Goal: Task Accomplishment & Management: Manage account settings

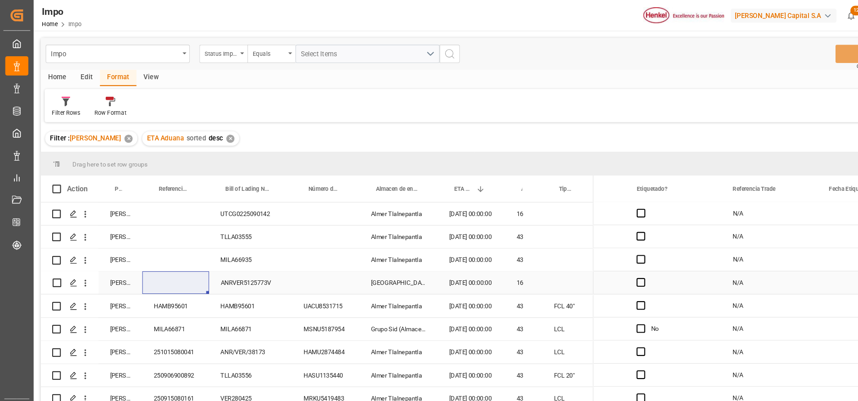
click at [226, 264] on div "ANRVER5125773V" at bounding box center [235, 264] width 78 height 21
click at [229, 262] on div "ANRVER5125773V" at bounding box center [235, 264] width 78 height 21
click at [229, 262] on input "ANRVER5125773V" at bounding box center [234, 269] width 63 height 17
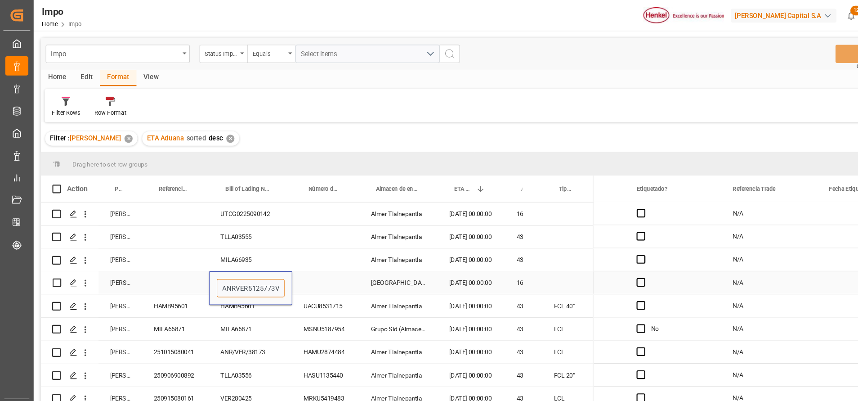
click at [237, 268] on input "ANRVER5125773V" at bounding box center [234, 269] width 63 height 17
click at [81, 269] on icon "open menu" at bounding box center [79, 264] width 9 height 9
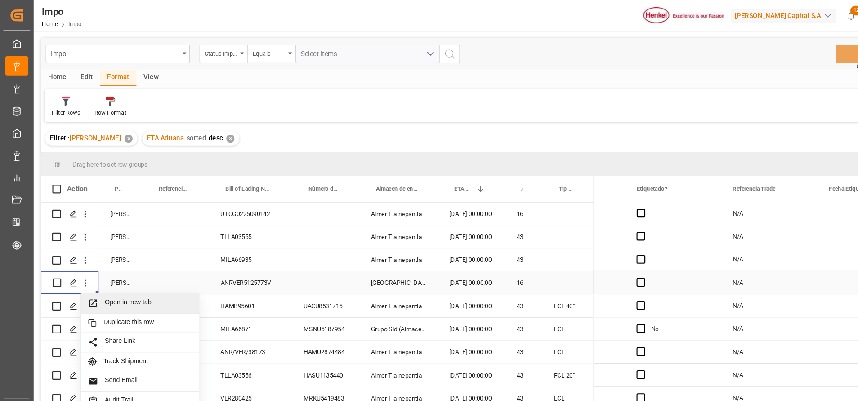
click at [101, 286] on span "Open in new tab" at bounding box center [139, 283] width 82 height 9
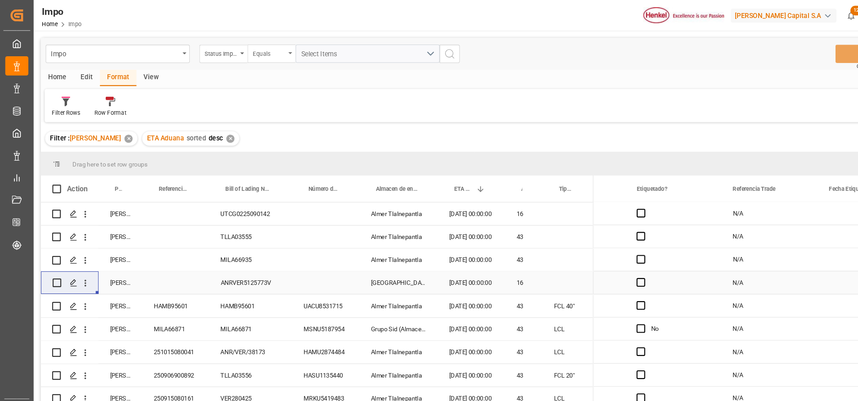
click at [232, 54] on div "Equals" at bounding box center [254, 50] width 45 height 17
type input "i"
click at [186, 71] on div "Home Edit Format View" at bounding box center [443, 72] width 811 height 15
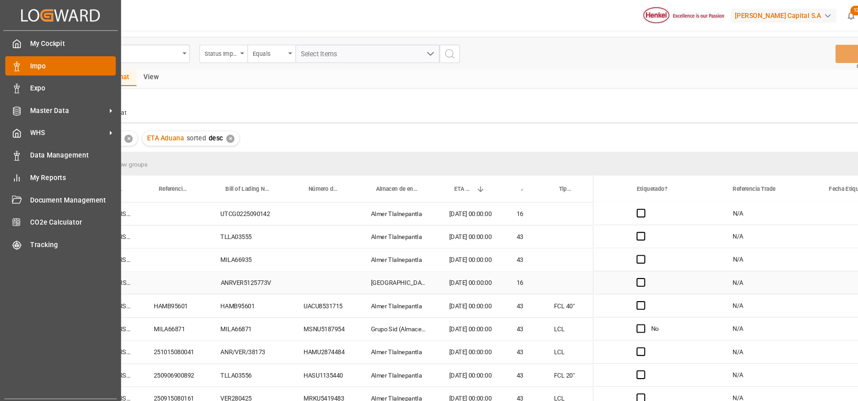
click at [34, 64] on span "Impo" at bounding box center [68, 61] width 80 height 9
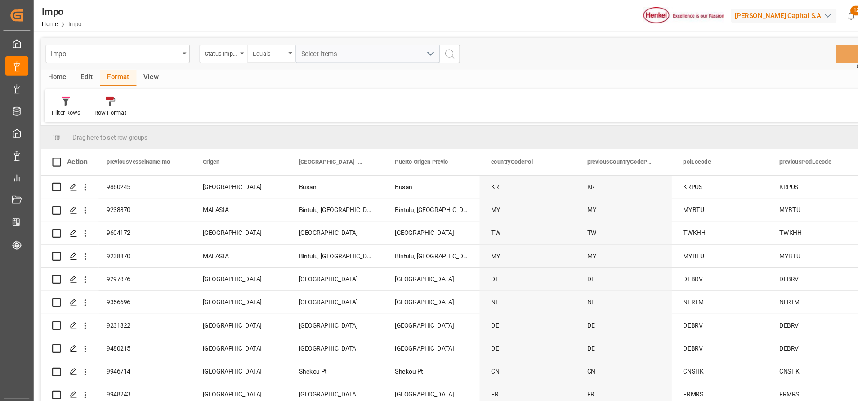
click at [262, 49] on div "Equals" at bounding box center [252, 49] width 31 height 10
click at [230, 52] on div "Status Importación" at bounding box center [209, 50] width 45 height 17
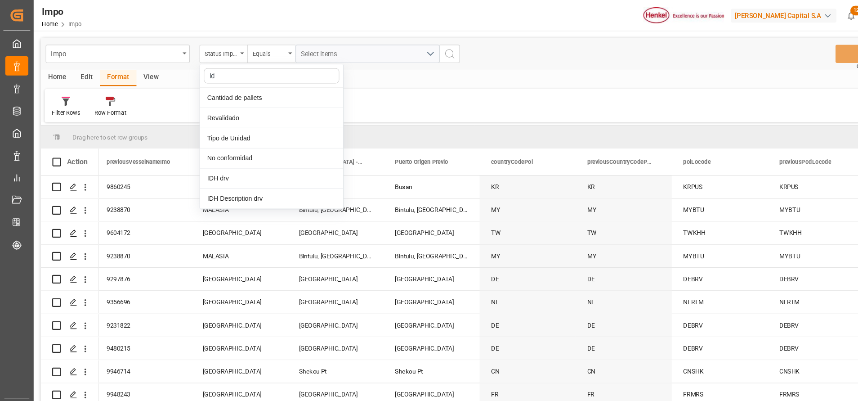
type input "idh"
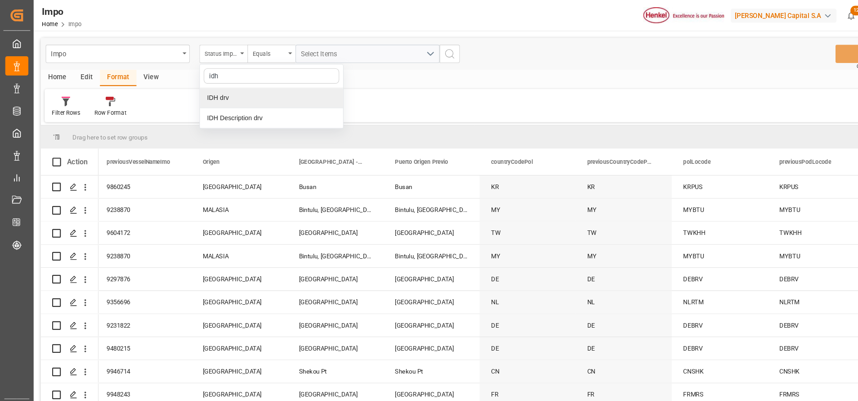
click at [250, 88] on div "IDH drv" at bounding box center [254, 91] width 134 height 19
click at [311, 51] on input "text" at bounding box center [344, 50] width 135 height 17
type input "859972"
click at [420, 46] on icon "search button" at bounding box center [420, 50] width 11 height 11
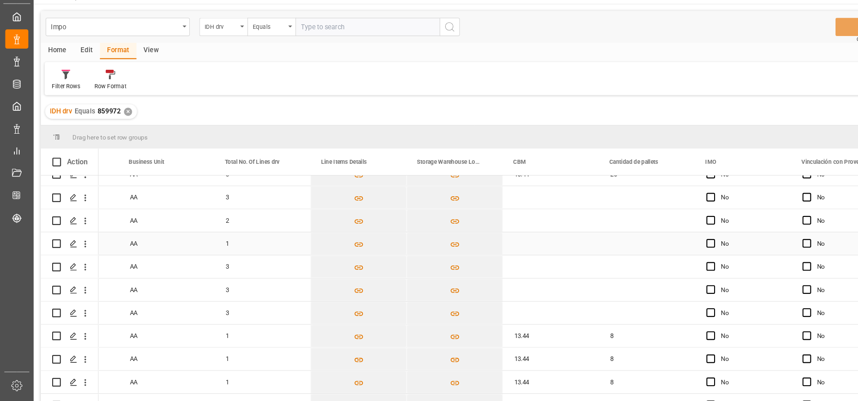
scroll to position [0, 1889]
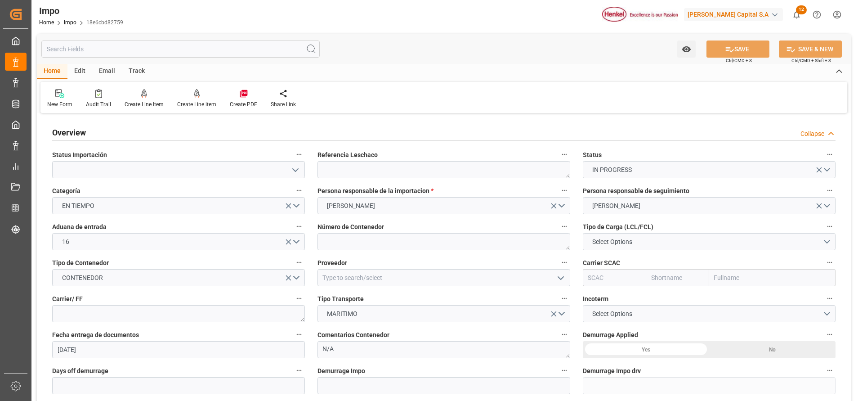
type input "10.09.2025"
click at [301, 163] on input at bounding box center [178, 169] width 253 height 17
click at [300, 166] on icon "open menu" at bounding box center [295, 170] width 11 height 11
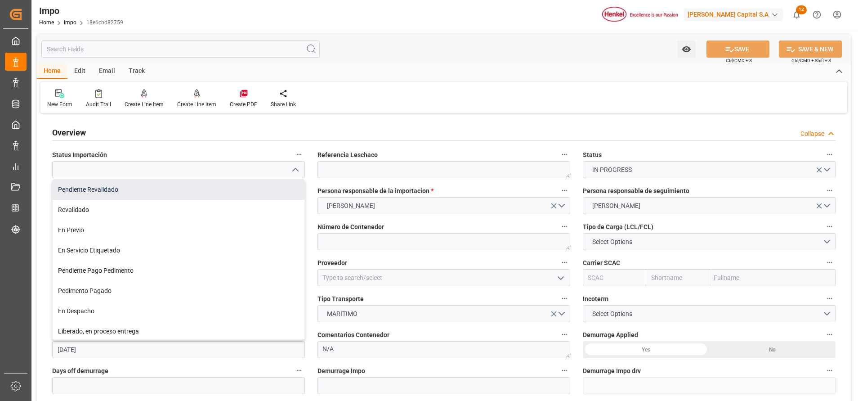
click at [155, 192] on div "Pendiente Revalidado" at bounding box center [179, 189] width 252 height 20
type input "Pendiente Revalidado"
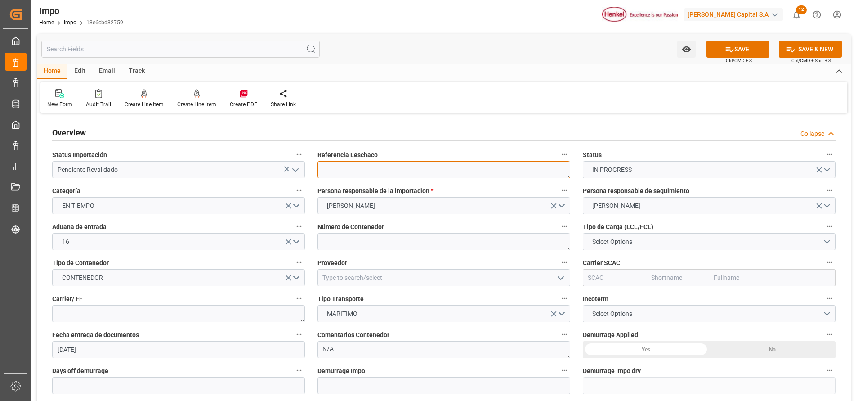
click at [478, 178] on textarea at bounding box center [443, 169] width 253 height 17
paste textarea "ANRVER5125773V"
type textarea "ANRVER5125773V"
click at [397, 259] on label "Proveedor" at bounding box center [443, 262] width 253 height 13
click at [558, 259] on button "Proveedor" at bounding box center [564, 262] width 12 height 12
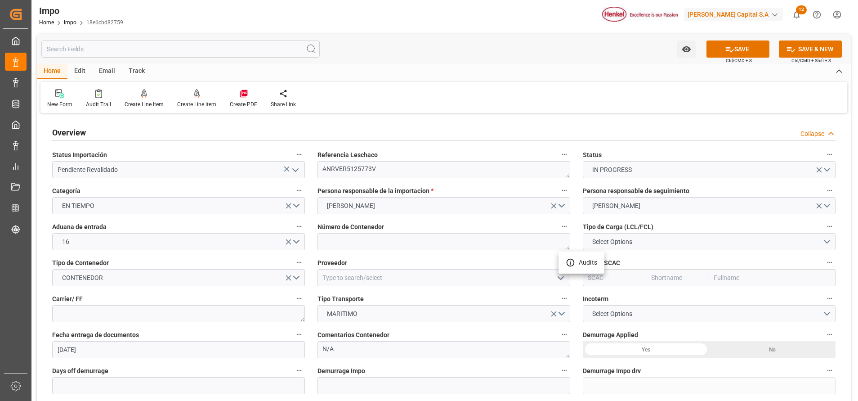
click at [375, 246] on div at bounding box center [429, 200] width 858 height 401
click at [375, 246] on textarea at bounding box center [443, 241] width 253 height 17
paste textarea "MNBU3564667"
type textarea "MNBU3564667"
click at [620, 244] on span "Select Options" at bounding box center [612, 241] width 49 height 9
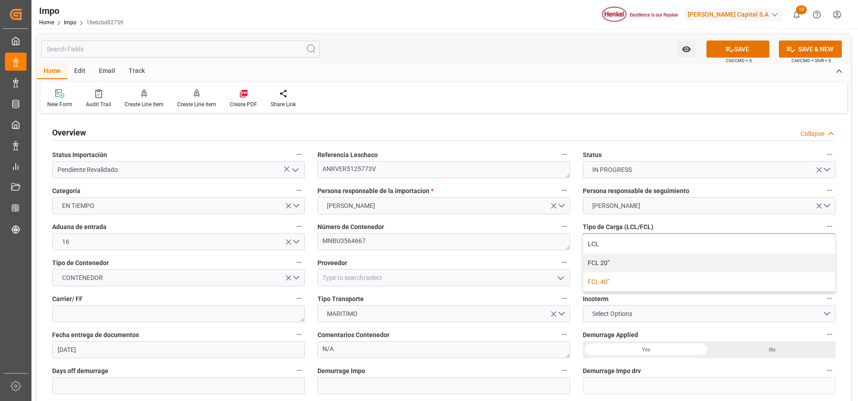
click at [612, 283] on div "FCL 40"" at bounding box center [709, 281] width 252 height 19
click at [445, 277] on input at bounding box center [443, 277] width 253 height 17
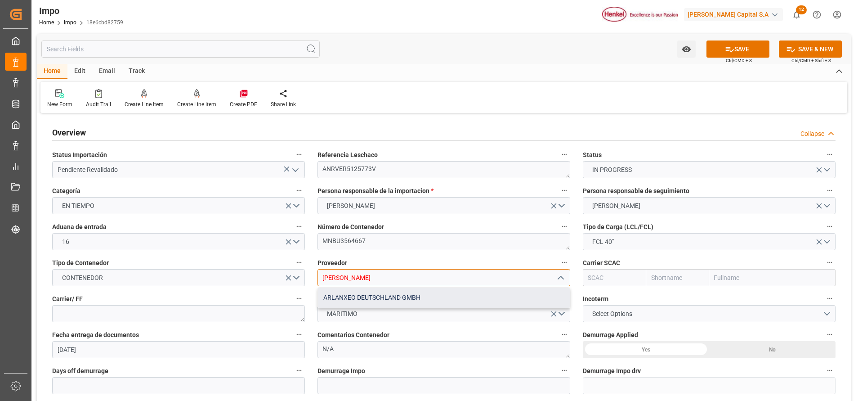
click at [423, 296] on div "ARLANXEO DEUTSCHLAND GMBH" at bounding box center [444, 297] width 252 height 20
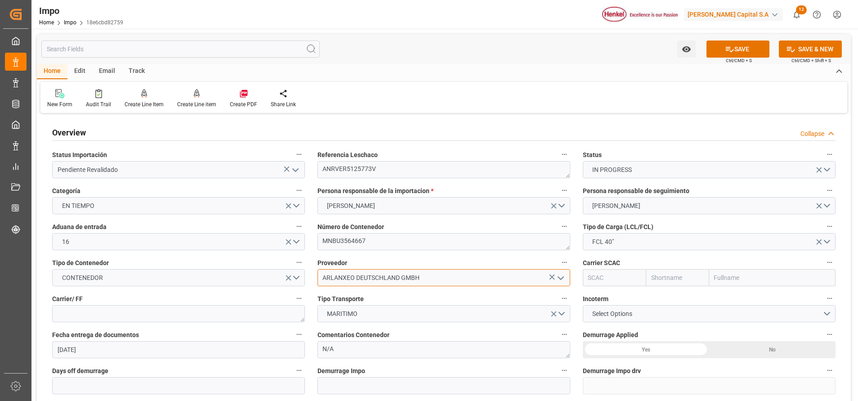
type input "ARLANXEO DEUTSCHLAND GMBH"
click at [342, 243] on textarea "MNBU3564667" at bounding box center [443, 241] width 253 height 17
click at [665, 250] on button "FCL 40"" at bounding box center [709, 241] width 253 height 17
click at [620, 244] on div "LCL" at bounding box center [709, 243] width 252 height 19
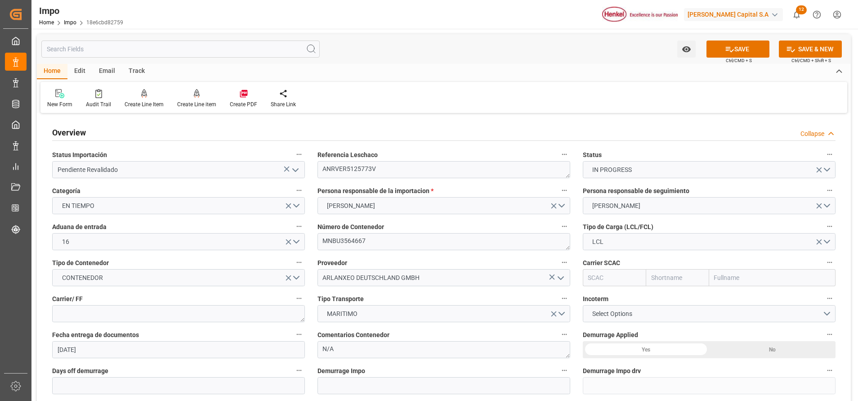
click at [751, 280] on input "text" at bounding box center [772, 277] width 126 height 17
type input "MAERSK"
click at [744, 299] on b "Maersk Line AS" at bounding box center [737, 297] width 45 height 7
type input "MAEU"
type input "Maersk"
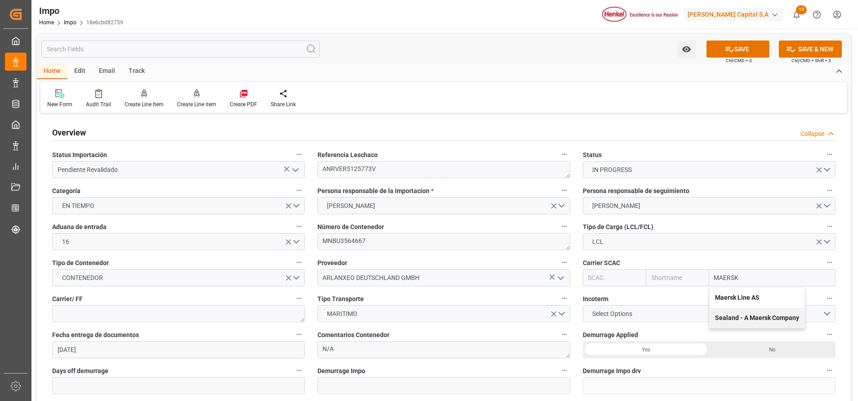
type input "Maersk Line AS"
drag, startPoint x: 764, startPoint y: 273, endPoint x: 690, endPoint y: 268, distance: 73.9
click at [690, 268] on div "Carrier SCAC MAEU Maersk Maersk Line AS" at bounding box center [708, 271] width 265 height 36
type input "MAERSK"
click at [781, 315] on b "Sealand - A Maersk Company" at bounding box center [757, 317] width 84 height 7
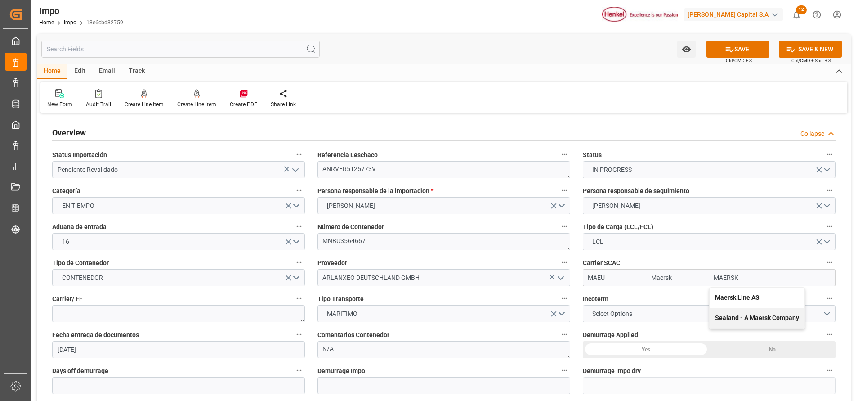
type input "SEAU"
type input "Sealand"
type input "Sealand - A Maersk Company"
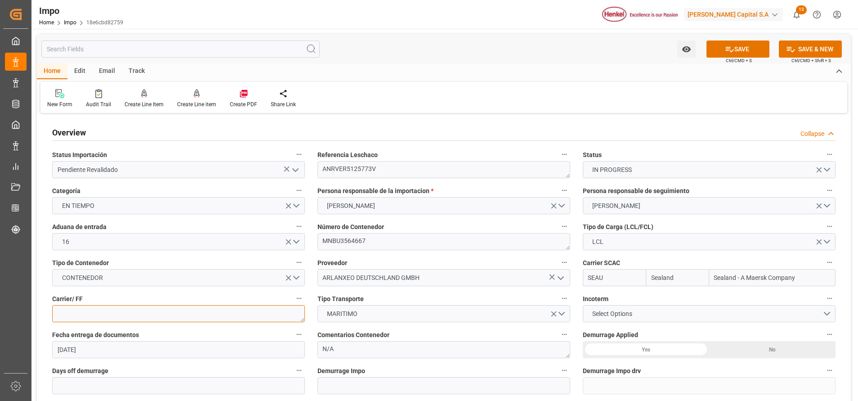
click at [210, 305] on textarea at bounding box center [178, 313] width 253 height 17
paste textarea "VANGUARD LOGISTICS SERVICES [GEOGRAPHIC_DATA]"
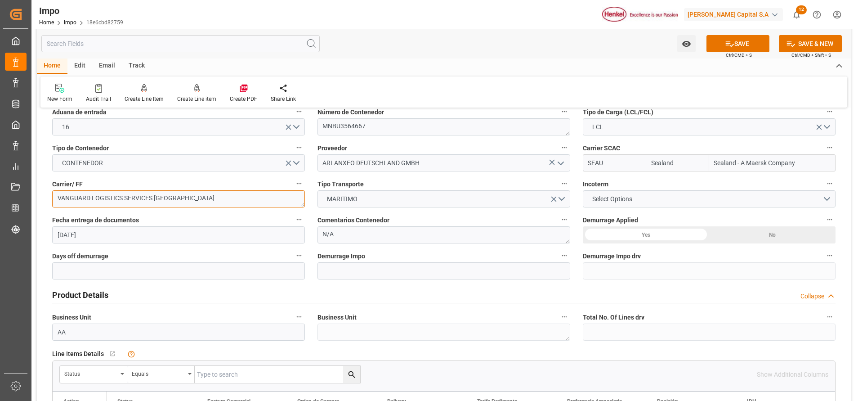
scroll to position [118, 0]
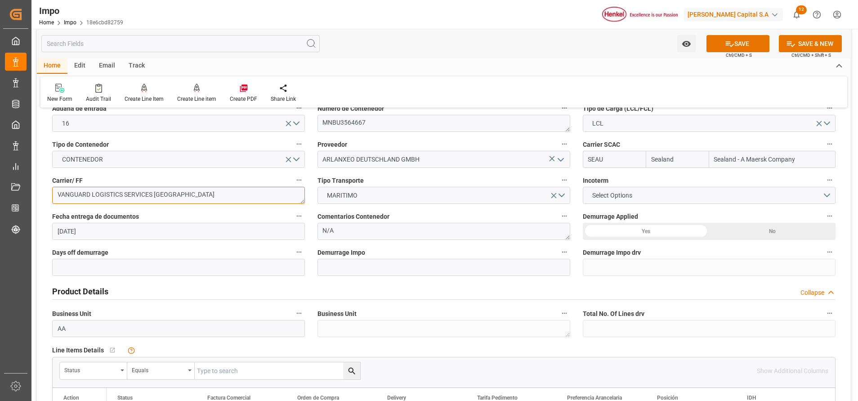
type textarea "VANGUARD LOGISTICS SERVICES [GEOGRAPHIC_DATA]"
click at [758, 239] on div "No" at bounding box center [772, 231] width 126 height 17
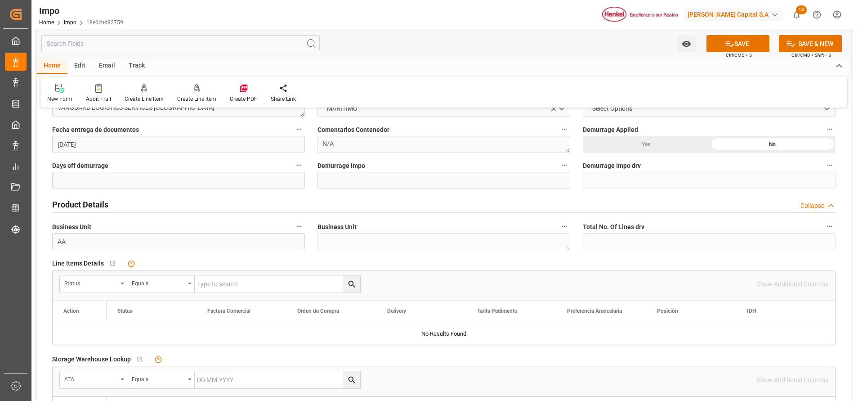
scroll to position [206, 0]
click at [119, 282] on div "Status" at bounding box center [93, 282] width 67 height 17
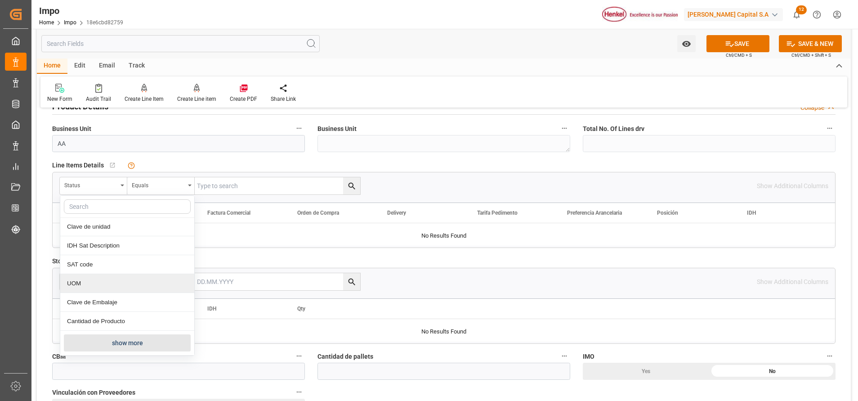
scroll to position [341, 0]
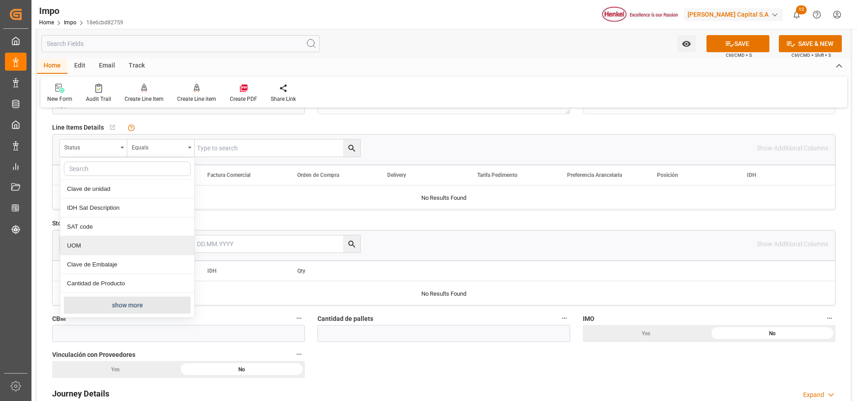
click at [118, 309] on button "show more" at bounding box center [127, 304] width 127 height 17
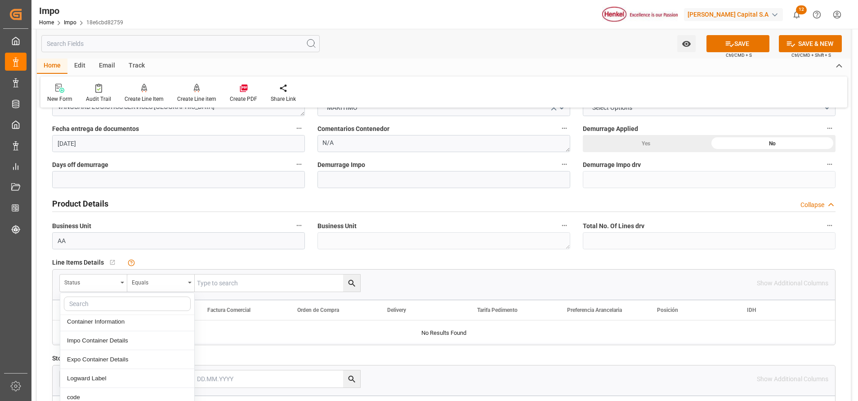
scroll to position [1128, 0]
click at [262, 340] on div at bounding box center [444, 331] width 782 height 22
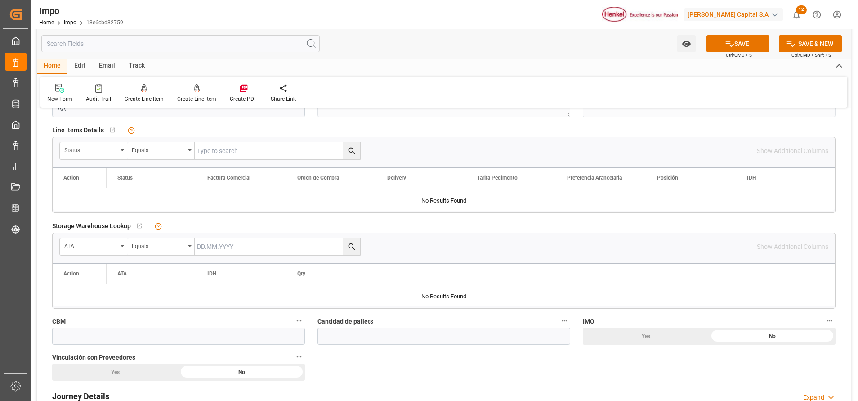
scroll to position [341, 0]
click at [124, 150] on div "Status" at bounding box center [93, 147] width 67 height 17
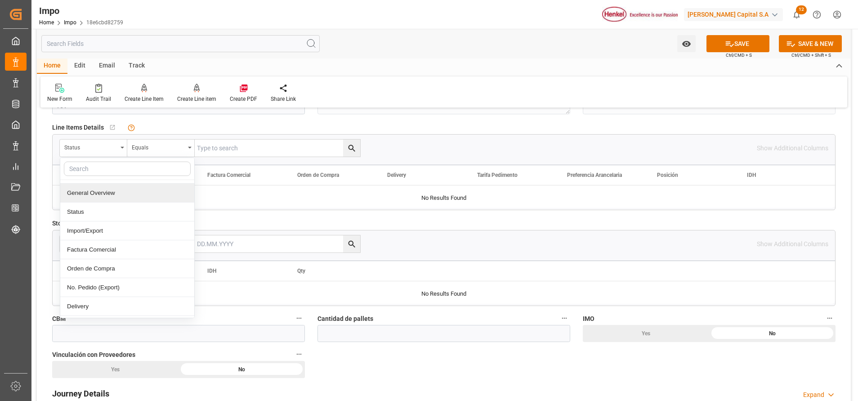
scroll to position [202, 0]
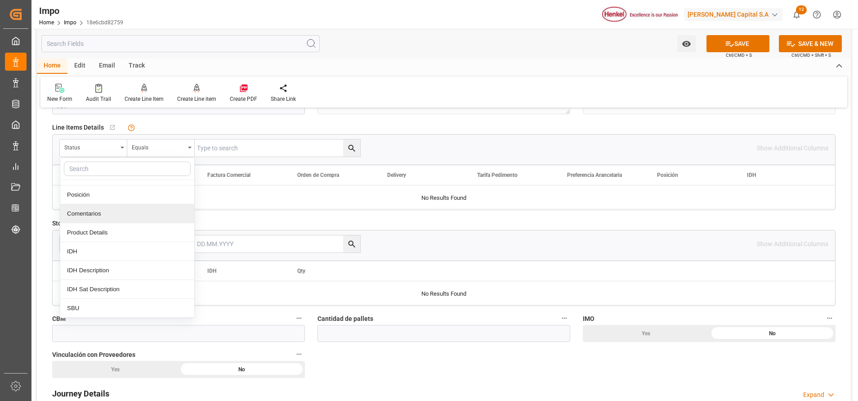
click at [109, 218] on div "Comentarios" at bounding box center [127, 213] width 134 height 19
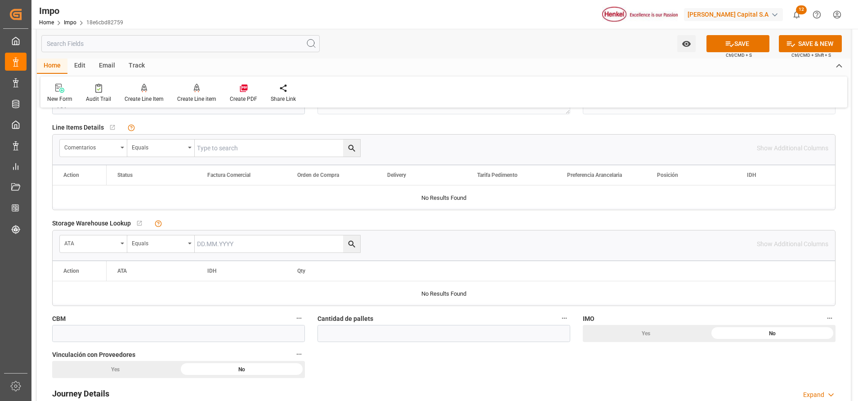
click at [230, 150] on input "text" at bounding box center [277, 147] width 165 height 17
paste input "ANRVER5125773V"
type input "ANRVER5125773V"
drag, startPoint x: 338, startPoint y: 136, endPoint x: 347, endPoint y: 135, distance: 9.0
click at [340, 134] on div "Comentarios Equals ANRVER5125773V Show Additional Columns" at bounding box center [444, 147] width 782 height 27
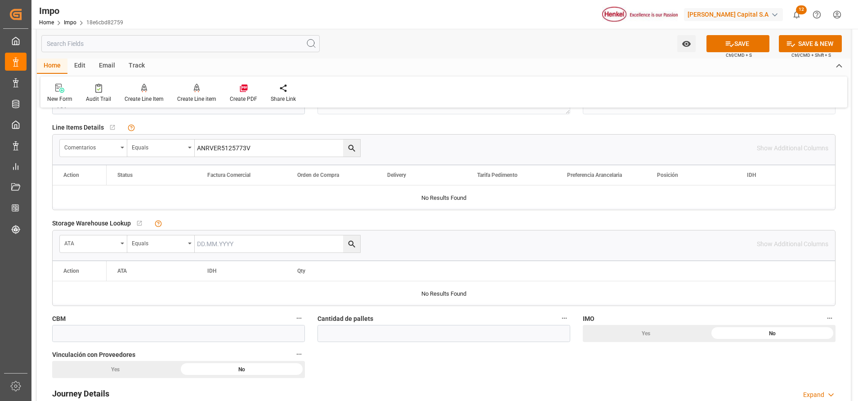
click at [350, 137] on div "Comentarios Equals ANRVER5125773V Show Additional Columns" at bounding box center [444, 147] width 782 height 27
click at [363, 158] on div "Comentarios Equals ANRVER5125773V Show Additional Columns" at bounding box center [444, 147] width 782 height 27
click at [354, 148] on icon "search button" at bounding box center [351, 147] width 9 height 9
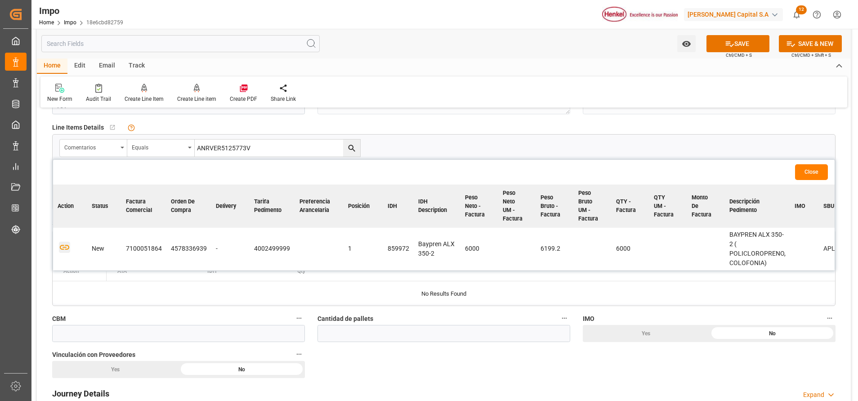
click at [59, 244] on icon "button" at bounding box center [64, 246] width 11 height 11
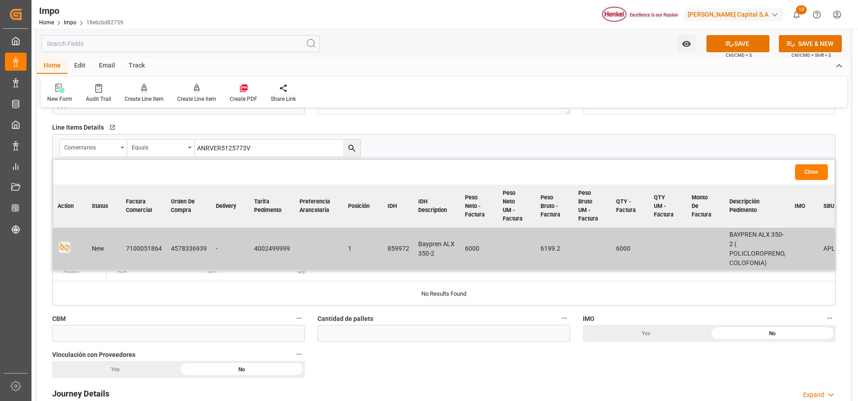
click at [827, 174] on button "Close" at bounding box center [811, 172] width 33 height 16
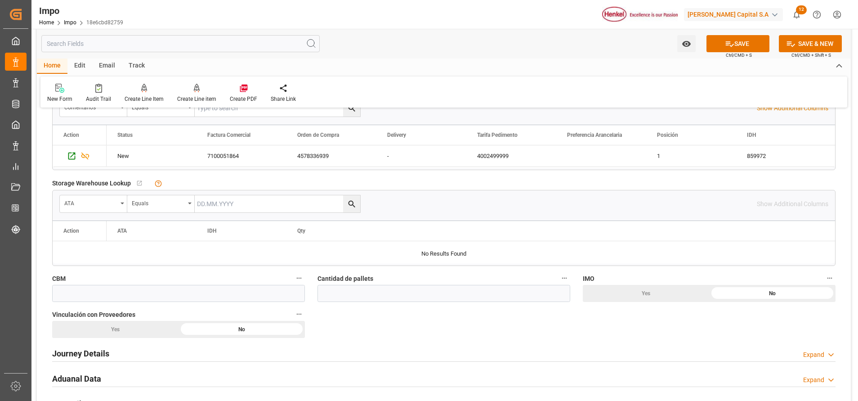
scroll to position [408, 0]
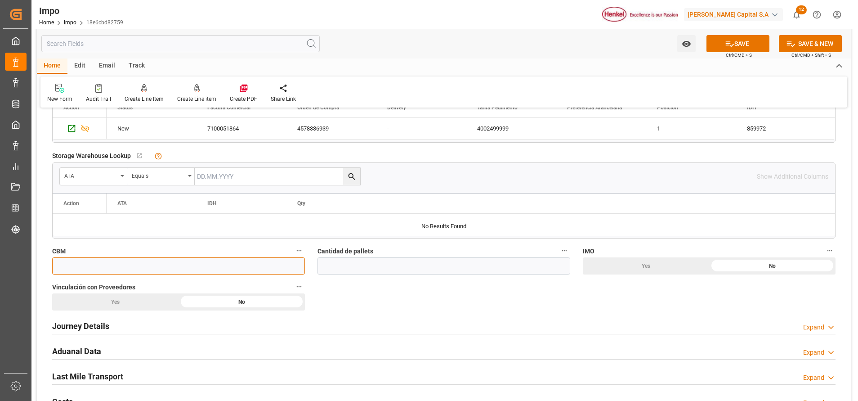
click at [264, 272] on input "text" at bounding box center [178, 265] width 253 height 17
paste input "10.0800"
type input "10.080"
drag, startPoint x: 395, startPoint y: 271, endPoint x: 395, endPoint y: 264, distance: 6.7
click at [395, 269] on input "text" at bounding box center [443, 265] width 253 height 17
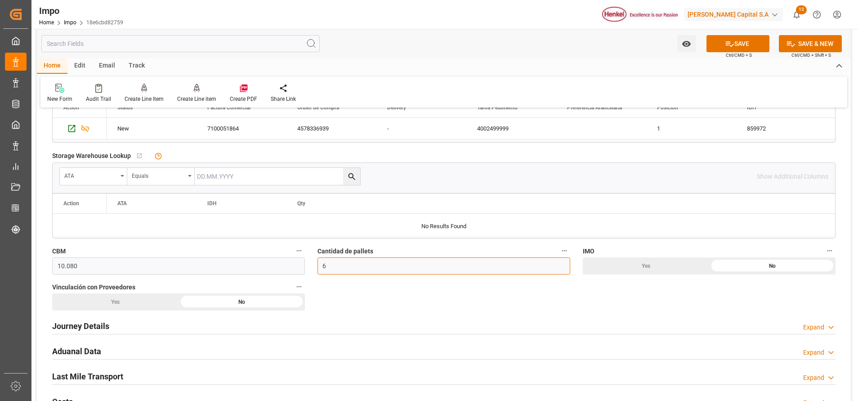
type input "6"
click at [487, 316] on div "Journey Details Expand" at bounding box center [444, 325] width 796 height 25
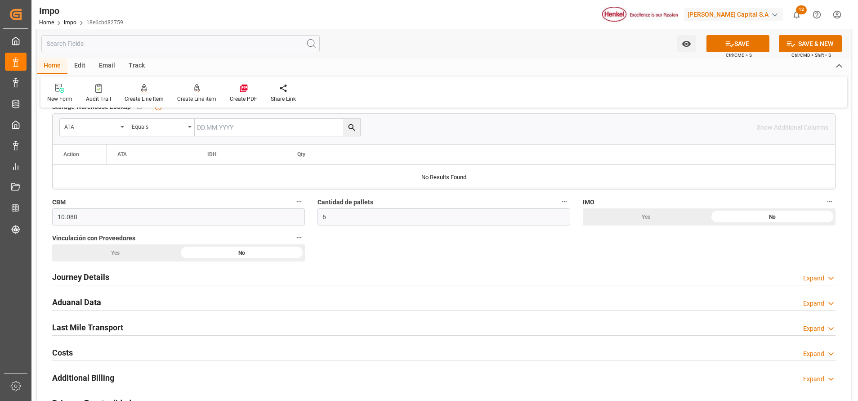
scroll to position [543, 0]
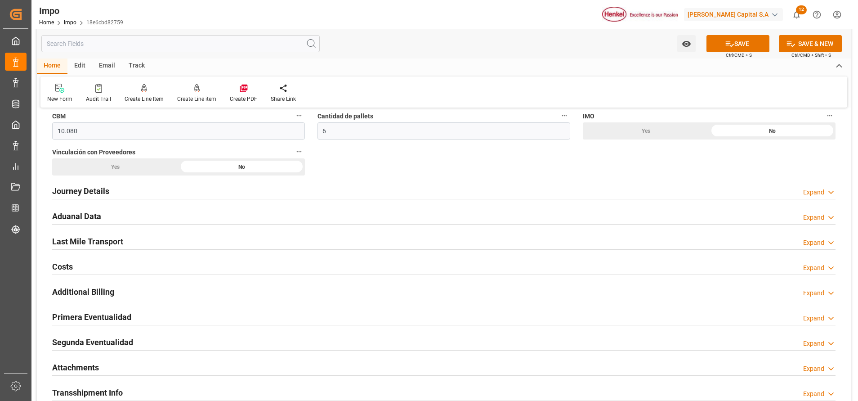
click at [102, 192] on h2 "Journey Details" at bounding box center [80, 191] width 57 height 12
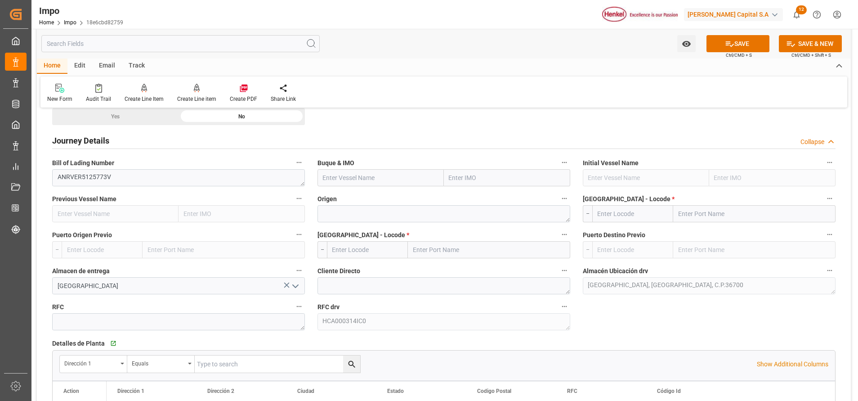
scroll to position [611, 0]
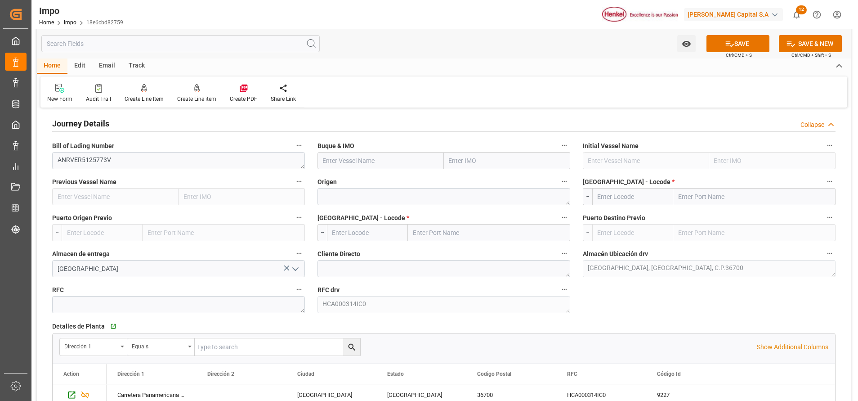
click at [470, 172] on div "Origen" at bounding box center [443, 190] width 265 height 36
click at [480, 165] on input "text" at bounding box center [507, 160] width 126 height 17
paste input "PORTO KAGIO /536W"
type input "PORTO KAGIO"
click at [502, 185] on div "9261451 - PORTO KAGIO" at bounding box center [483, 180] width 78 height 20
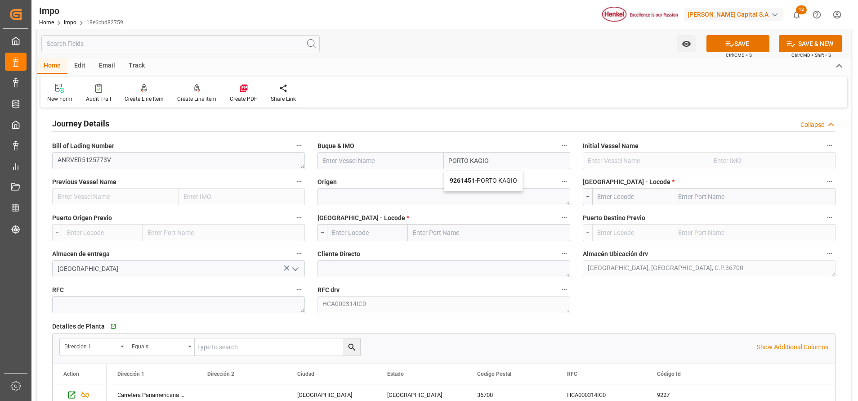
type input "PORTO KAGIO"
type input "9261451"
click at [477, 207] on div "Origen" at bounding box center [443, 190] width 265 height 36
click at [477, 201] on textarea at bounding box center [443, 196] width 253 height 17
type textarea "[GEOGRAPHIC_DATA]"
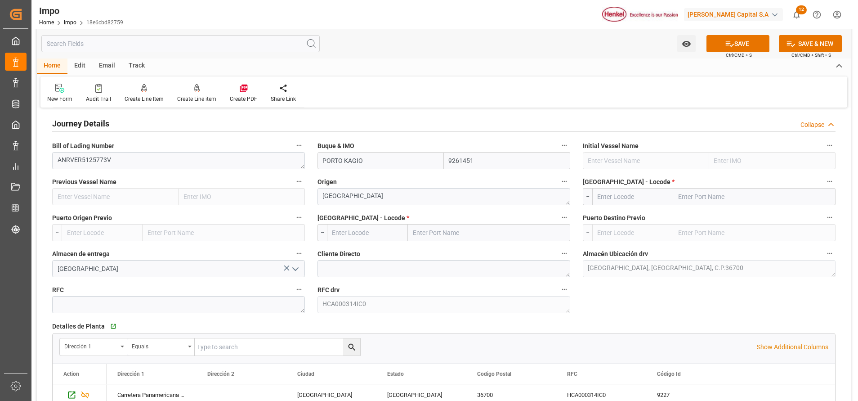
click at [425, 226] on input "text" at bounding box center [489, 232] width 162 height 17
type input "ver"
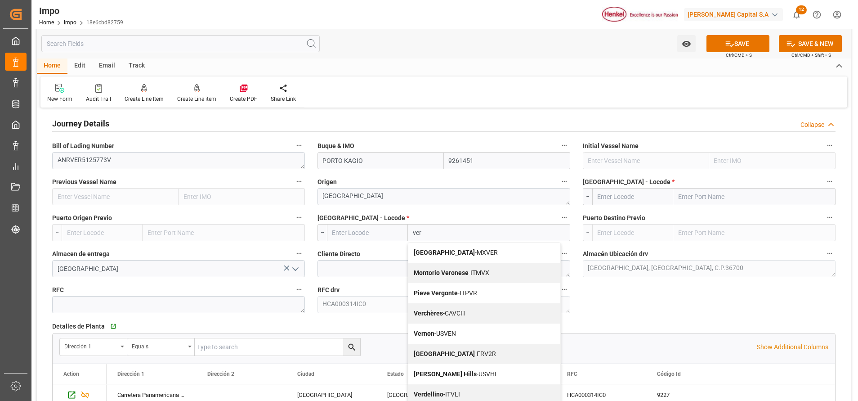
click at [446, 256] on div "Veracruz - MXVER" at bounding box center [484, 252] width 152 height 20
type input "MXVER"
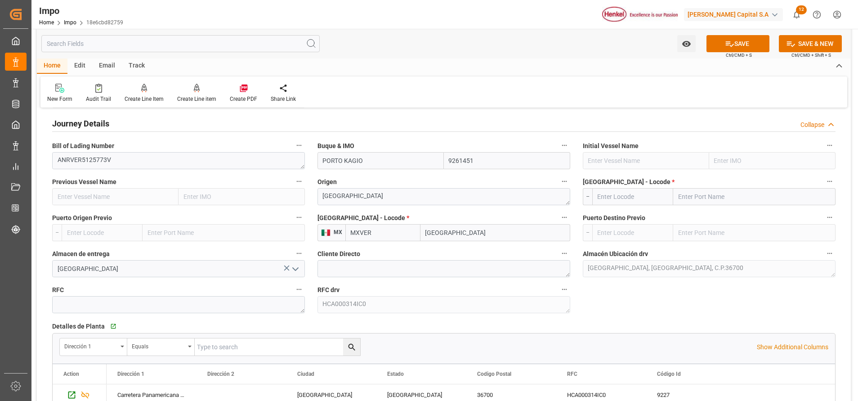
type input "[GEOGRAPHIC_DATA]"
click at [707, 197] on input "text" at bounding box center [754, 196] width 162 height 17
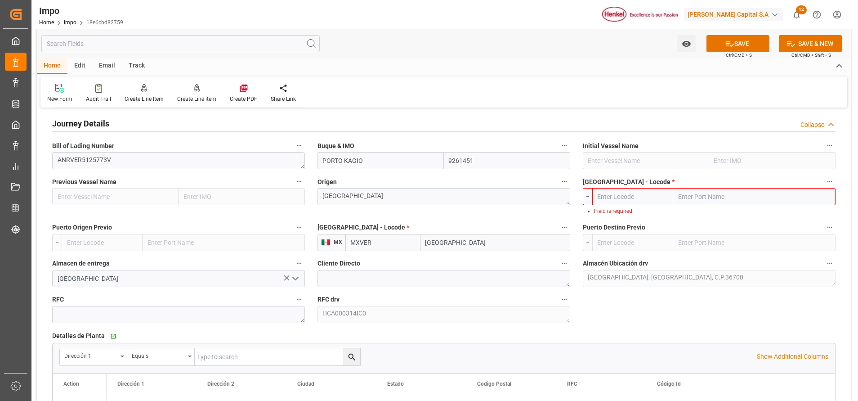
paste input "ANTWERPEN"
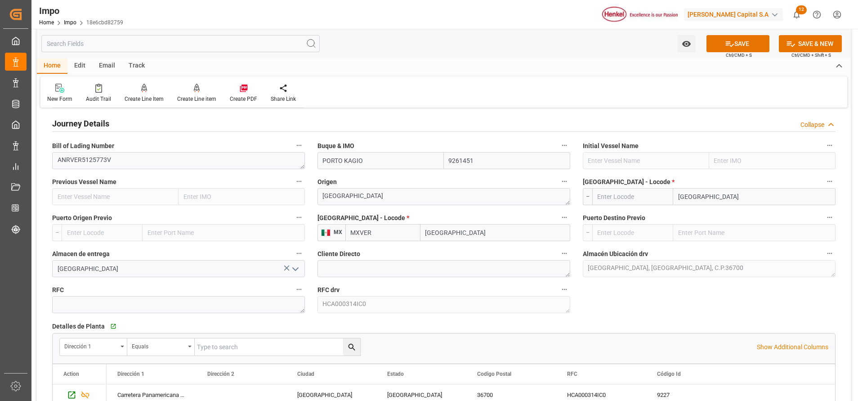
click at [728, 196] on input "ANTWERPEN" at bounding box center [754, 196] width 162 height 17
type input "A"
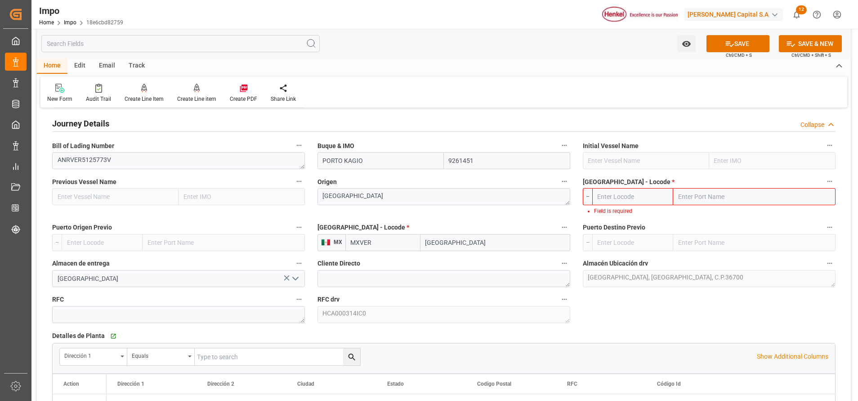
paste input "ANTWERPEN"
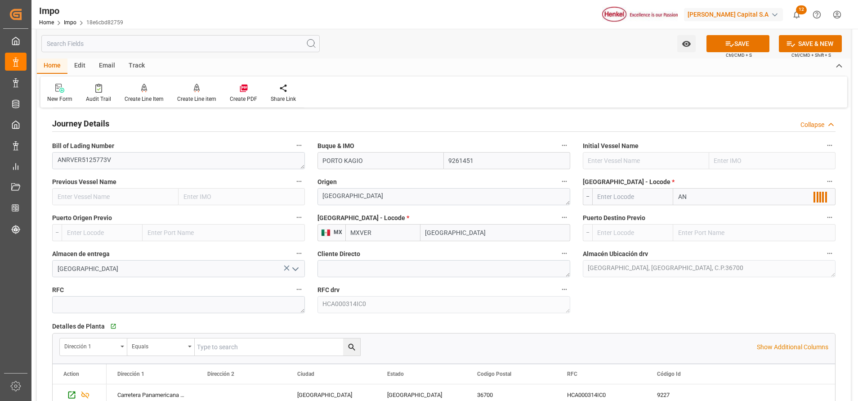
type input "A"
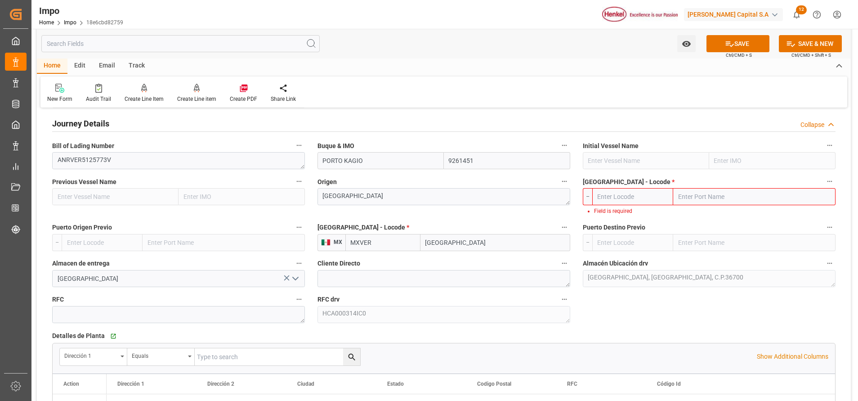
paste input "ANTWERP"
type input "ANTWERP"
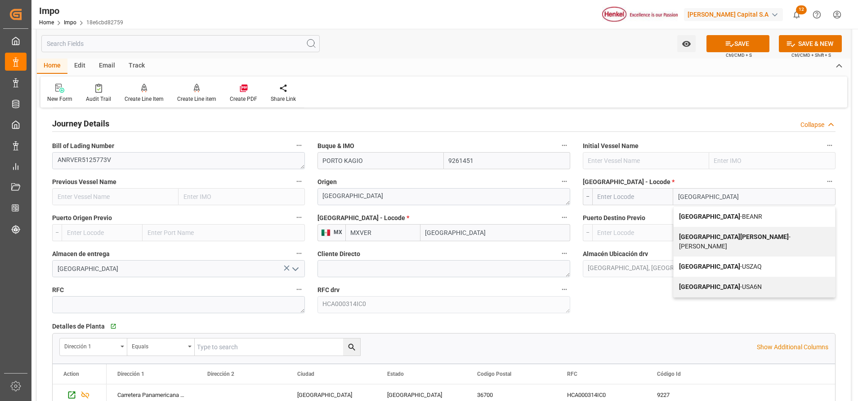
click at [760, 211] on div "Antwerp - BEANR" at bounding box center [754, 216] width 161 height 20
type input "BEANR"
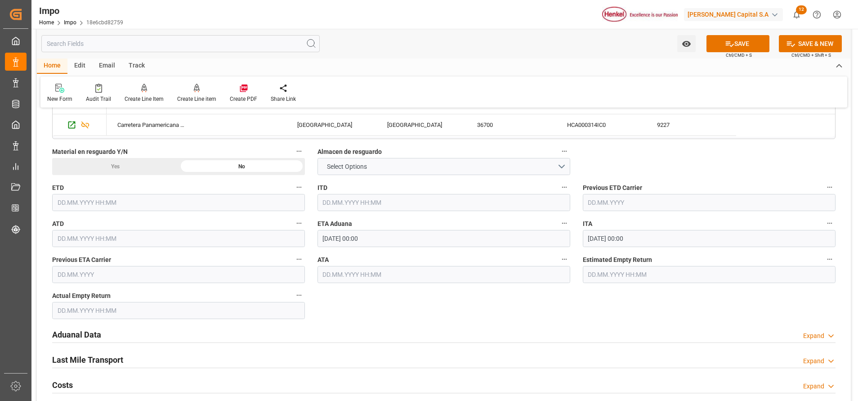
scroll to position [948, 0]
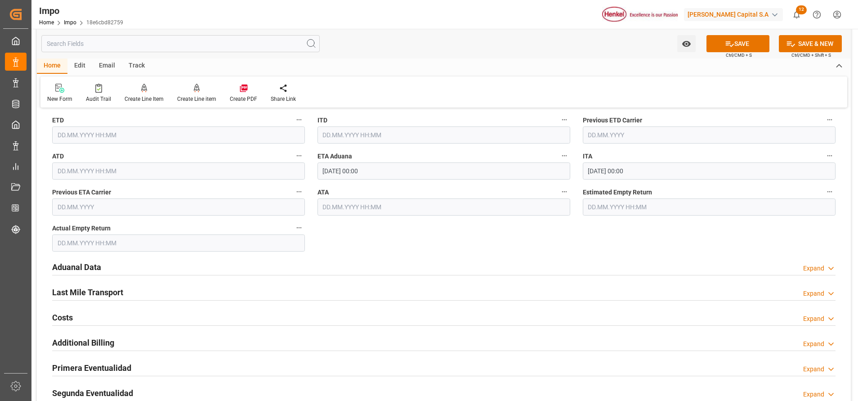
type input "[GEOGRAPHIC_DATA]"
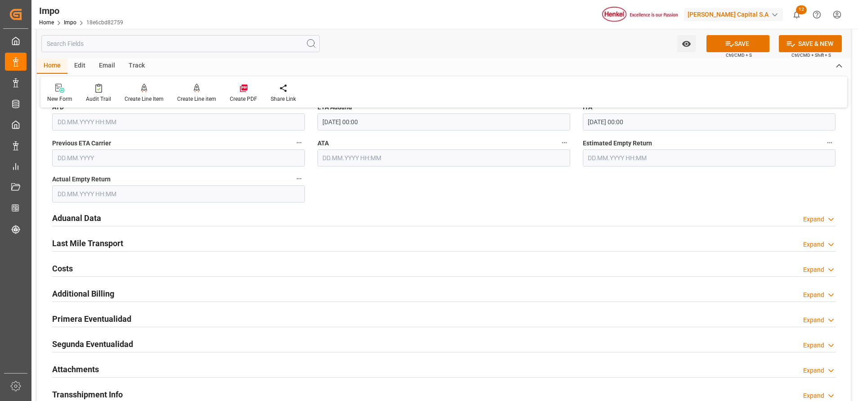
scroll to position [1015, 0]
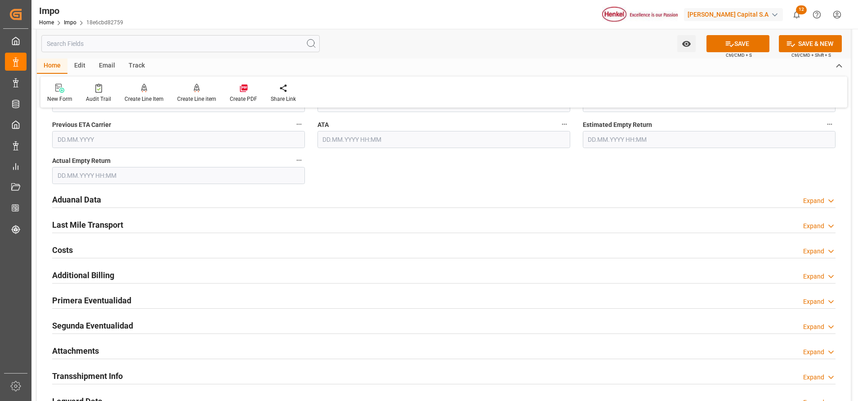
click at [93, 203] on h2 "Aduanal Data" at bounding box center [76, 199] width 49 height 12
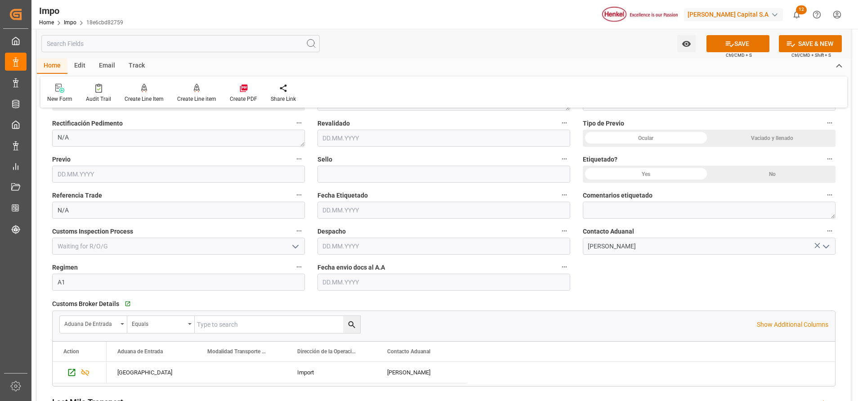
scroll to position [1150, 0]
click at [430, 281] on input "text" at bounding box center [443, 281] width 253 height 17
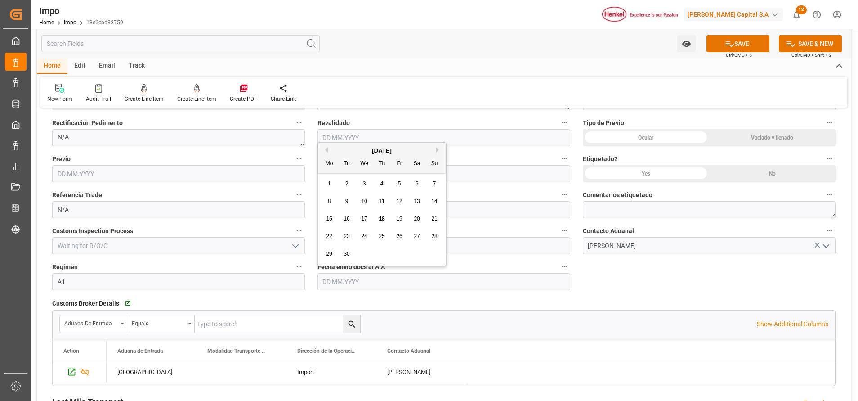
click at [382, 220] on span "18" at bounding box center [382, 218] width 6 height 6
type input "[DATE]"
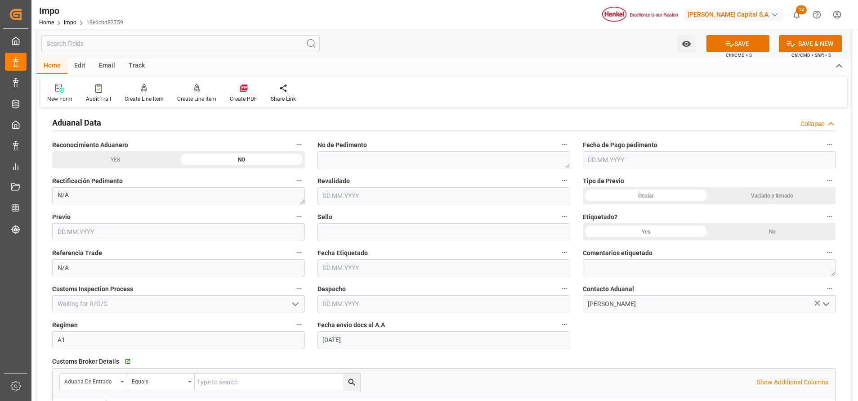
scroll to position [1083, 0]
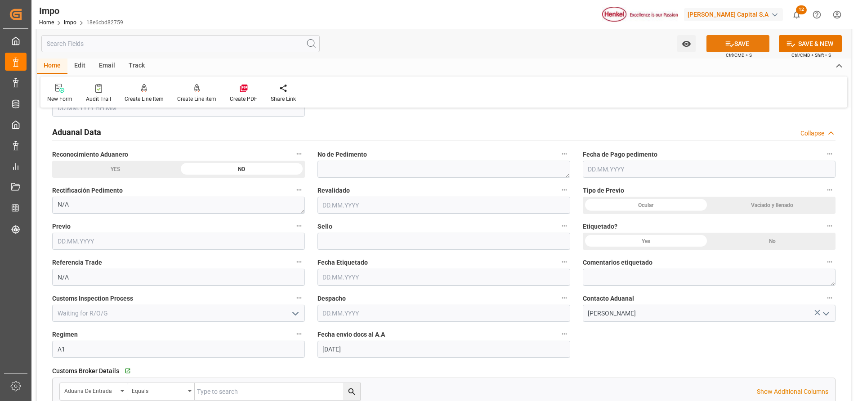
click at [743, 48] on button "SAVE" at bounding box center [737, 43] width 63 height 17
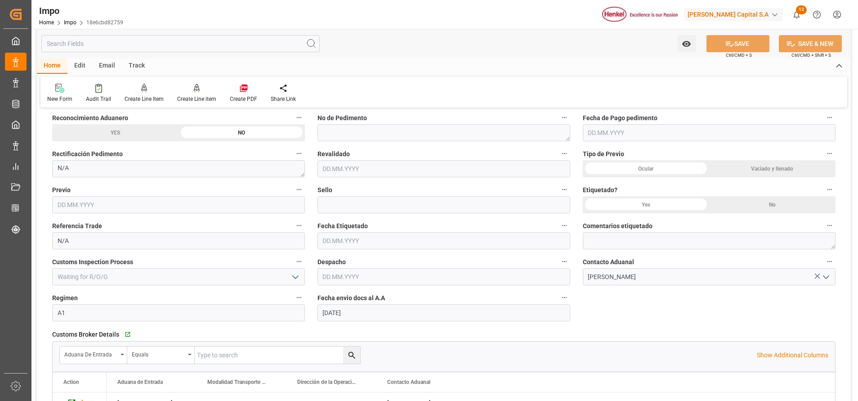
scroll to position [1150, 0]
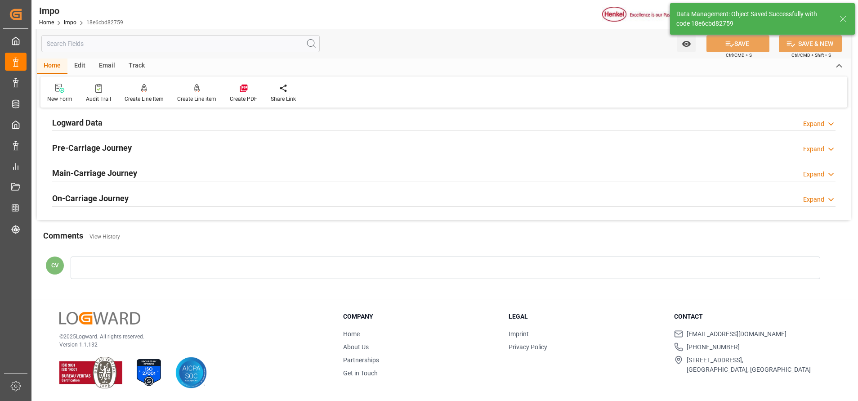
type textarea "AA"
type input "0"
type input "1"
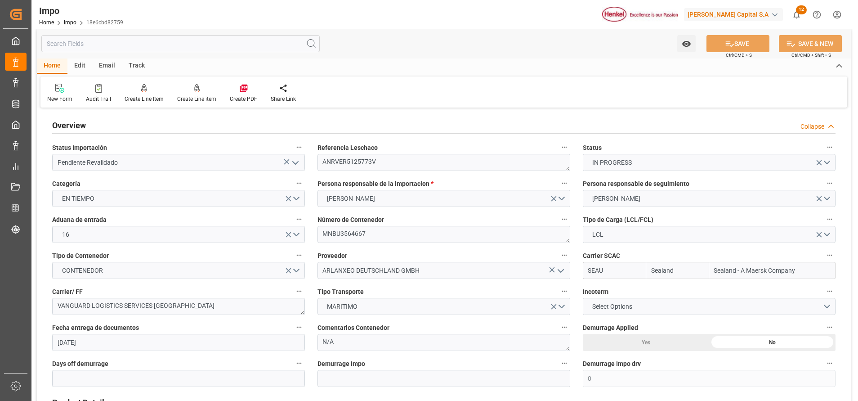
scroll to position [0, 0]
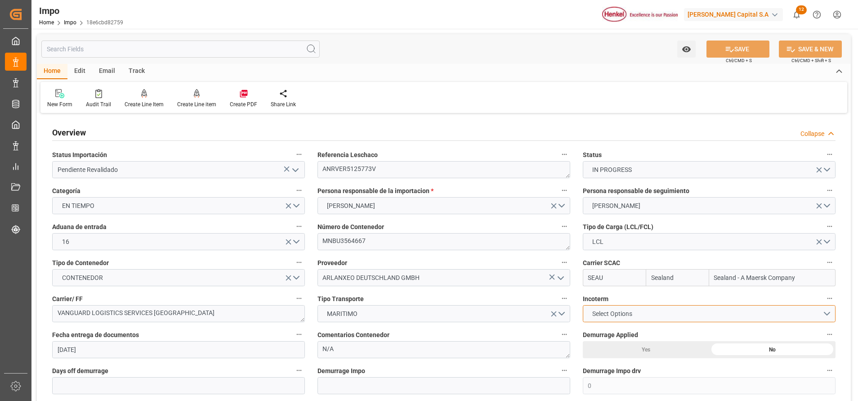
click at [705, 318] on button "Select Options" at bounding box center [709, 313] width 253 height 17
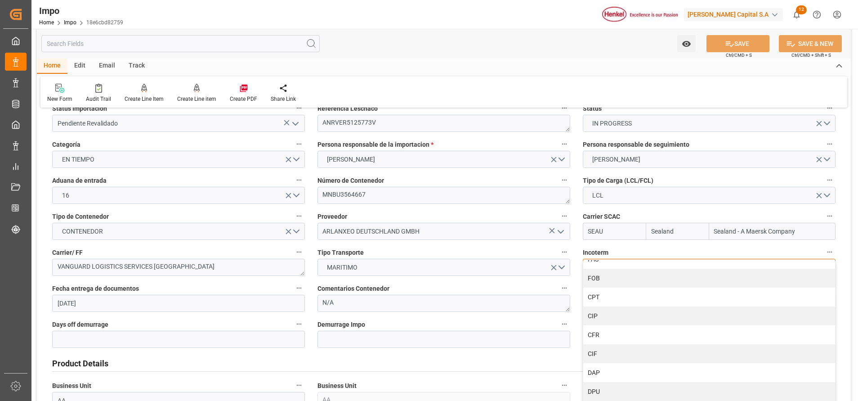
scroll to position [67, 0]
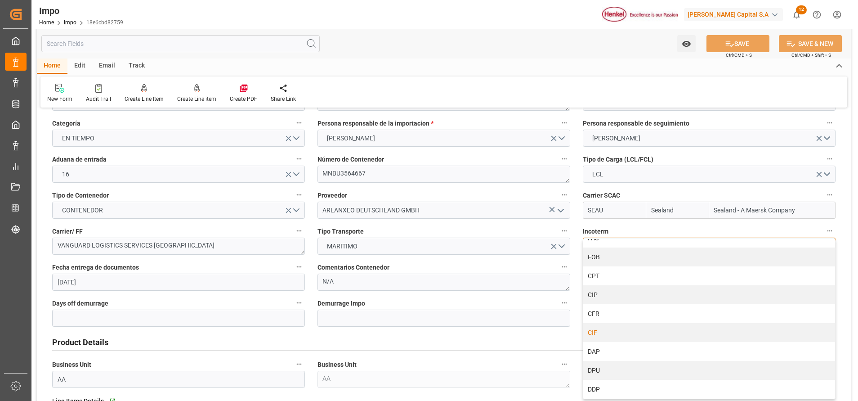
click at [611, 335] on div "CIF" at bounding box center [709, 332] width 252 height 19
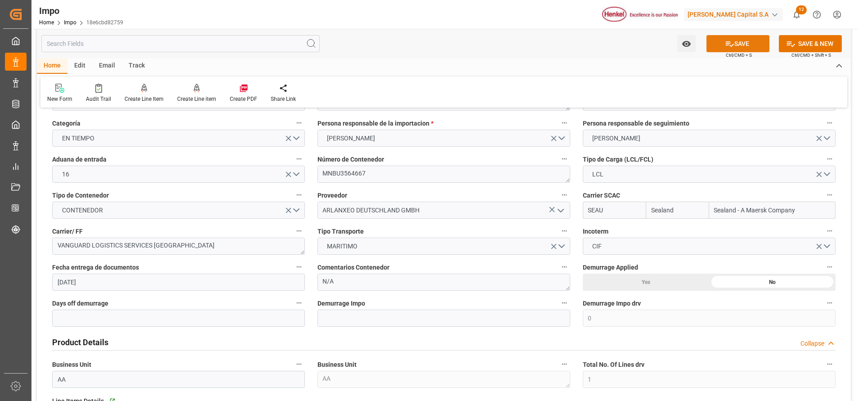
click at [756, 46] on button "SAVE" at bounding box center [737, 43] width 63 height 17
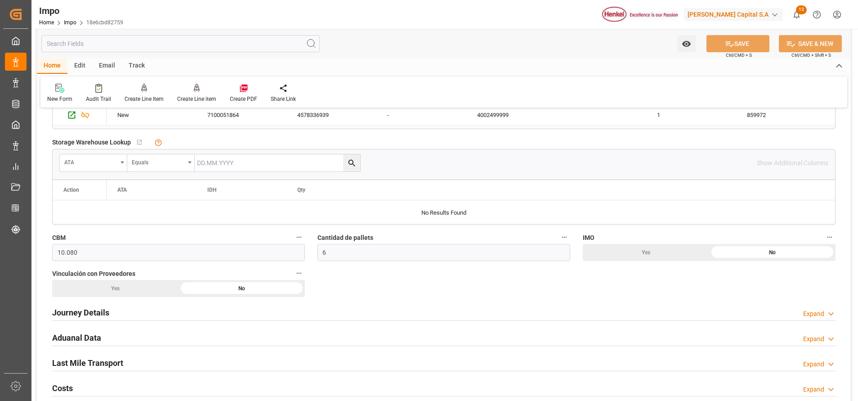
scroll to position [472, 0]
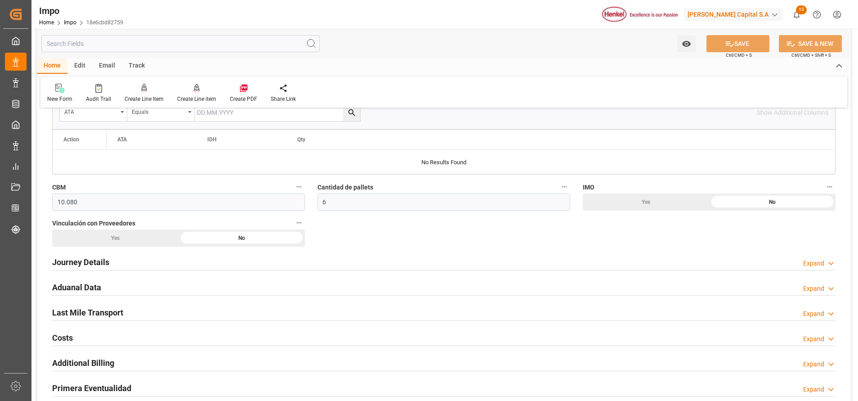
click at [82, 262] on h2 "Journey Details" at bounding box center [80, 262] width 57 height 12
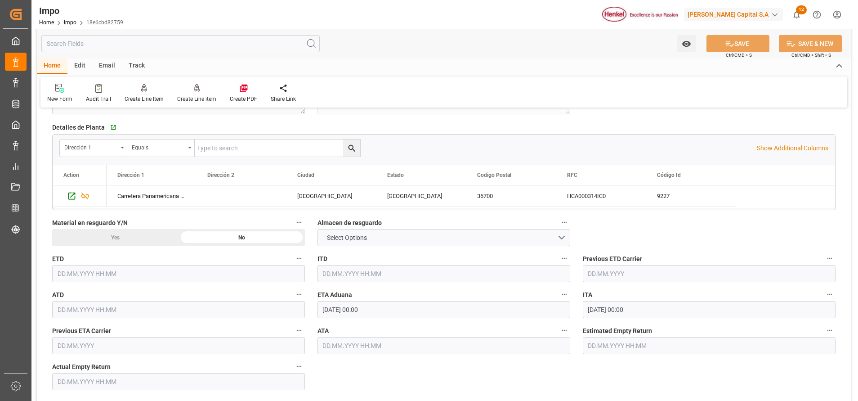
scroll to position [877, 0]
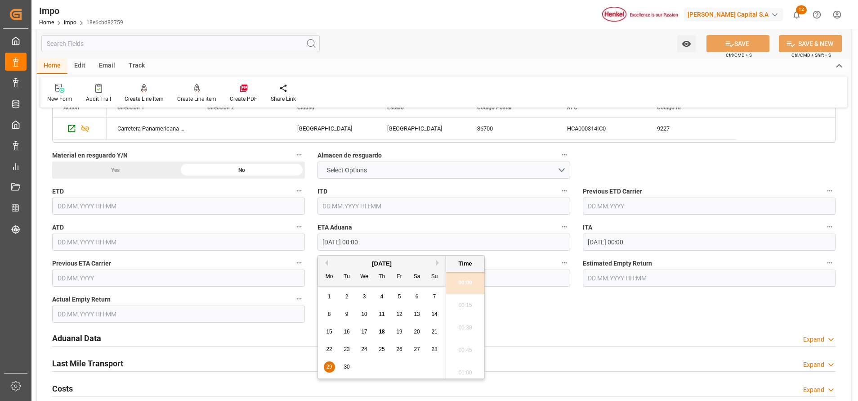
drag, startPoint x: 326, startPoint y: 241, endPoint x: 345, endPoint y: 246, distance: 19.0
click at [345, 246] on input "[DATE] 00:00" at bounding box center [443, 241] width 253 height 17
click at [532, 336] on div "Aduanal Data Expand" at bounding box center [443, 337] width 783 height 17
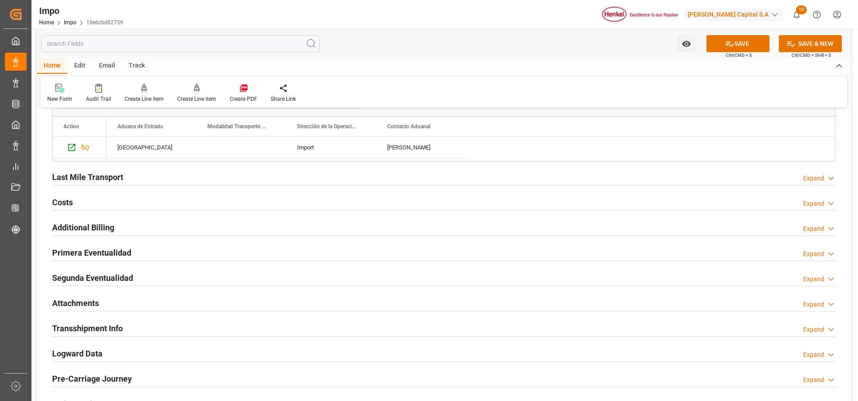
scroll to position [1440, 0]
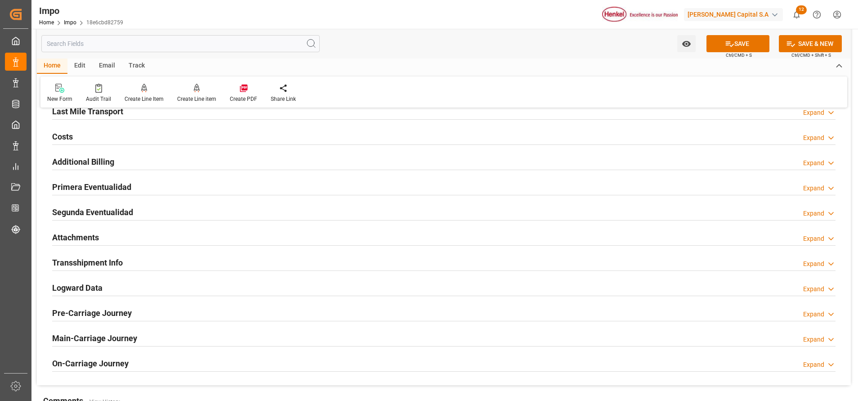
click at [85, 233] on h2 "Attachments" at bounding box center [75, 237] width 47 height 12
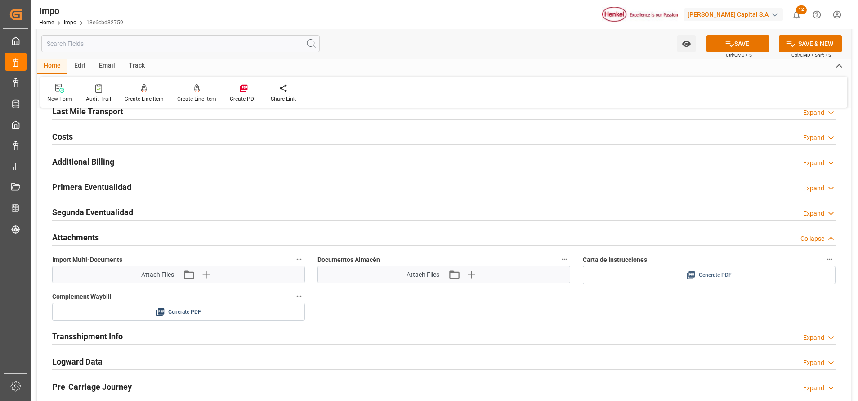
click at [640, 272] on div "Generate PDF" at bounding box center [708, 274] width 239 height 11
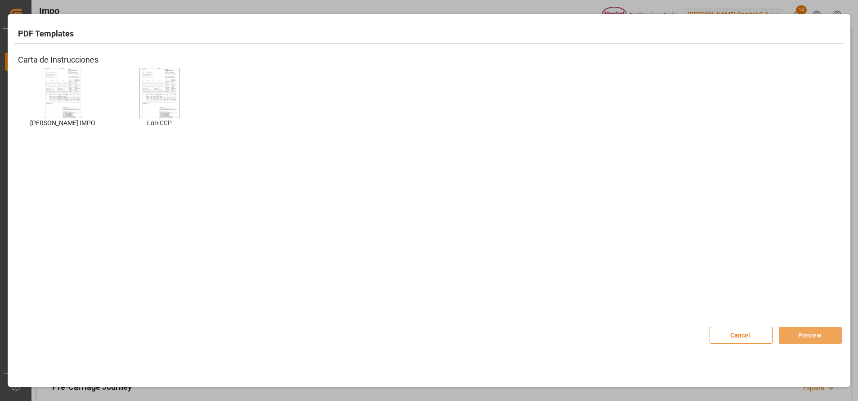
click at [62, 101] on img at bounding box center [63, 92] width 36 height 51
click at [803, 335] on button "Preview" at bounding box center [810, 334] width 63 height 17
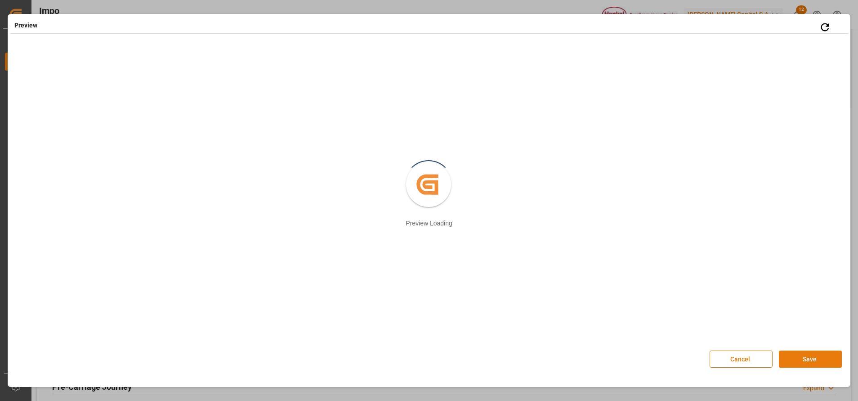
click at [797, 361] on button "Save" at bounding box center [810, 358] width 63 height 17
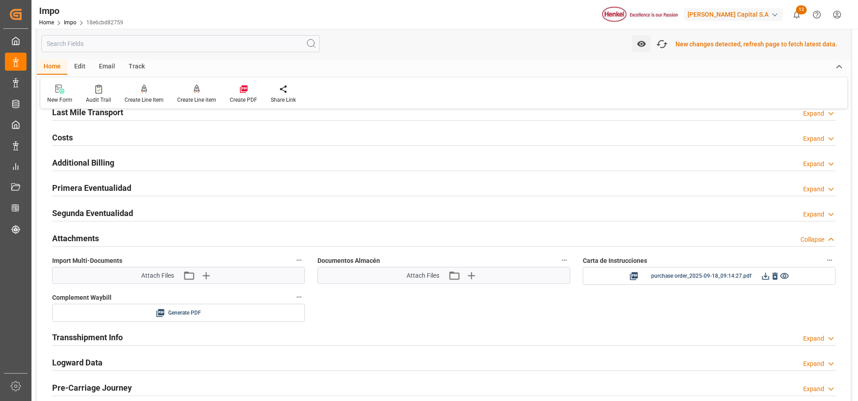
scroll to position [1441, 0]
click at [765, 275] on icon at bounding box center [765, 274] width 9 height 9
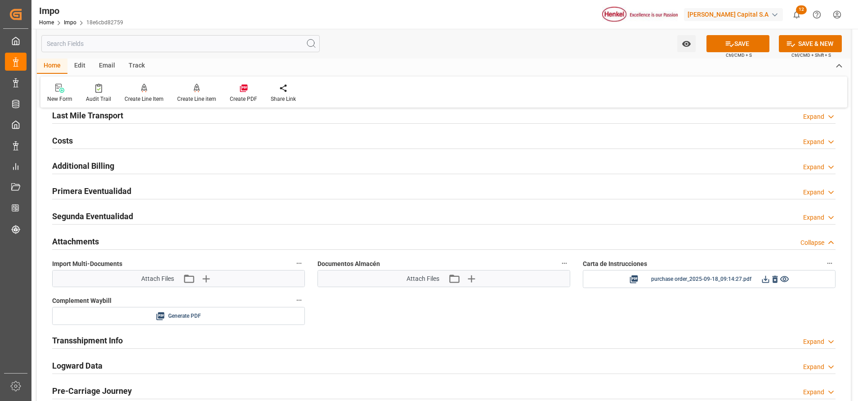
scroll to position [1443, 0]
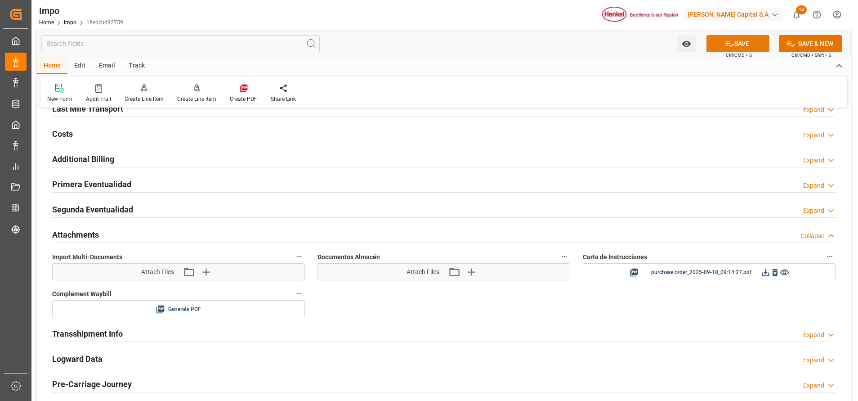
click at [735, 41] on button "SAVE" at bounding box center [737, 43] width 63 height 17
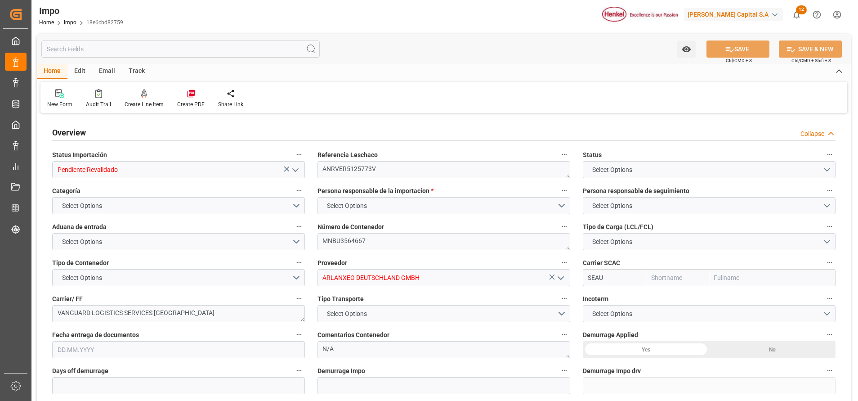
type input "Sealand"
type input "Sealand - A Maersk Company"
type input "0"
type input "1"
type input "10.08"
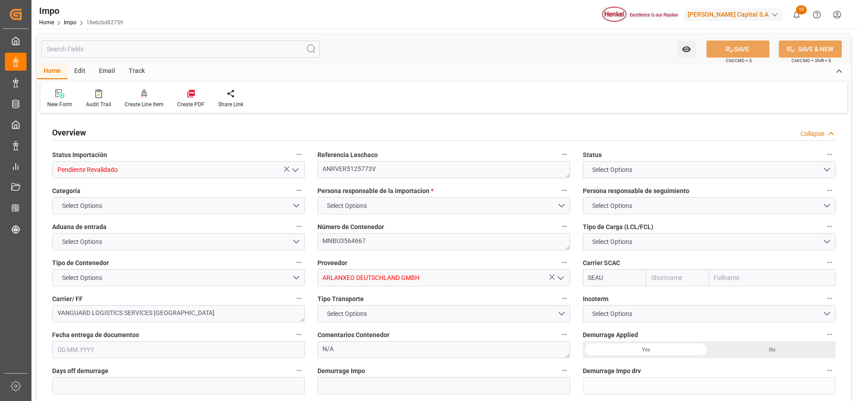
type input "6"
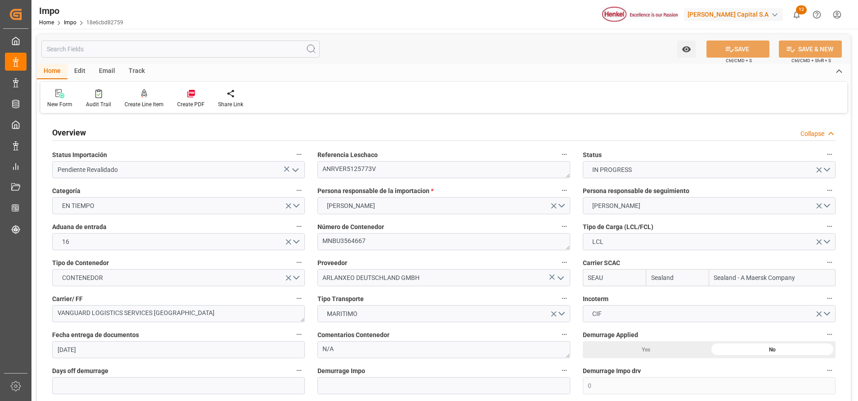
type input "[DATE]"
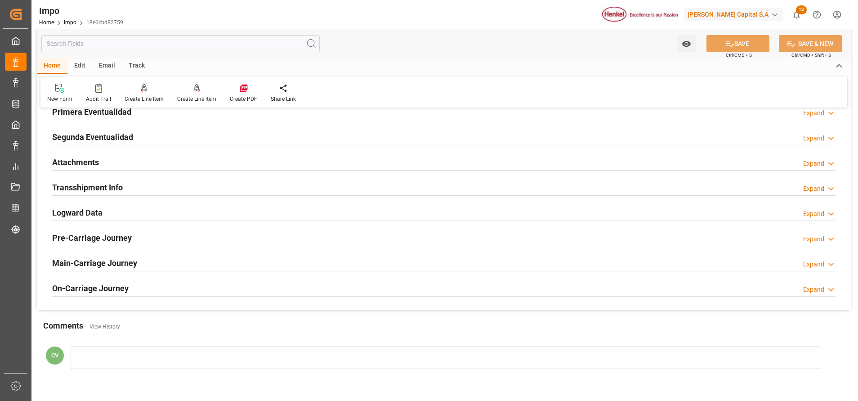
scroll to position [747, 0]
click at [74, 155] on div "Attachments" at bounding box center [75, 162] width 47 height 17
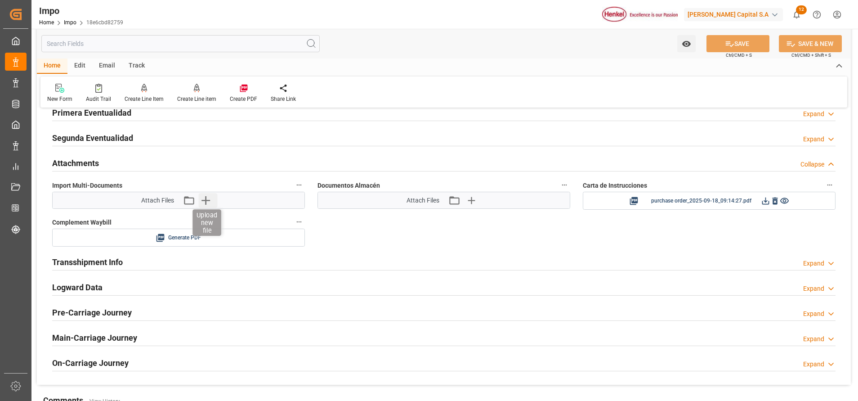
click at [207, 200] on icon "button" at bounding box center [205, 200] width 9 height 9
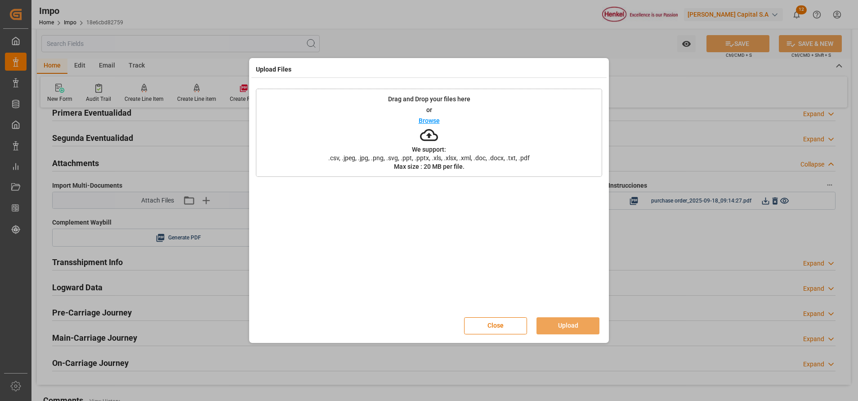
click at [406, 135] on div "Drag and Drop your files here or Browse We support: .csv, .jpeg, .jpg, .png, .s…" at bounding box center [429, 133] width 346 height 88
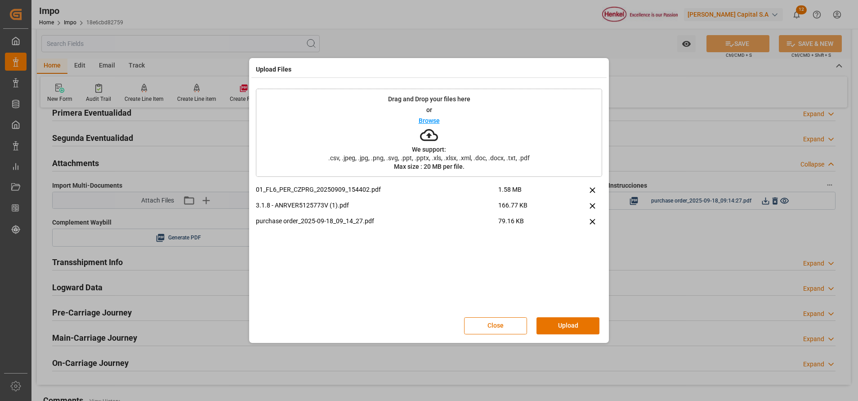
click at [587, 334] on div "Close Upload" at bounding box center [429, 326] width 346 height 30
click at [581, 332] on button "Upload" at bounding box center [567, 325] width 63 height 17
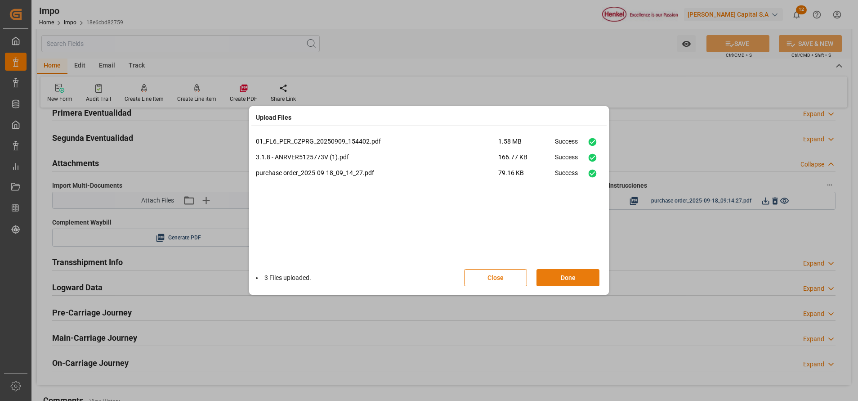
click at [565, 272] on button "Done" at bounding box center [567, 277] width 63 height 17
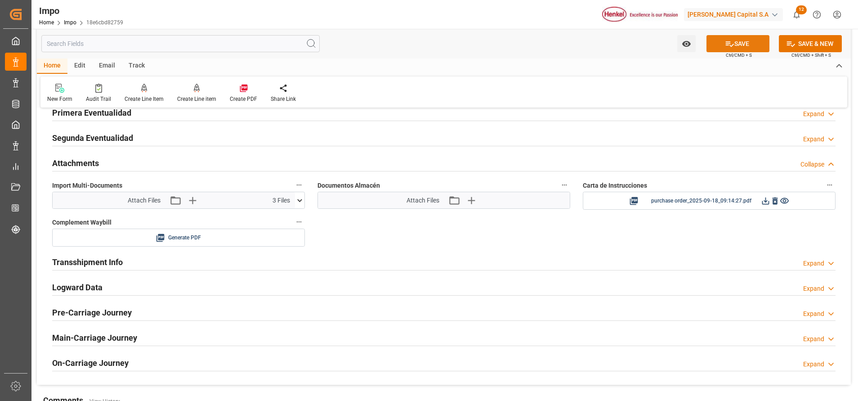
click at [727, 46] on icon at bounding box center [729, 43] width 9 height 9
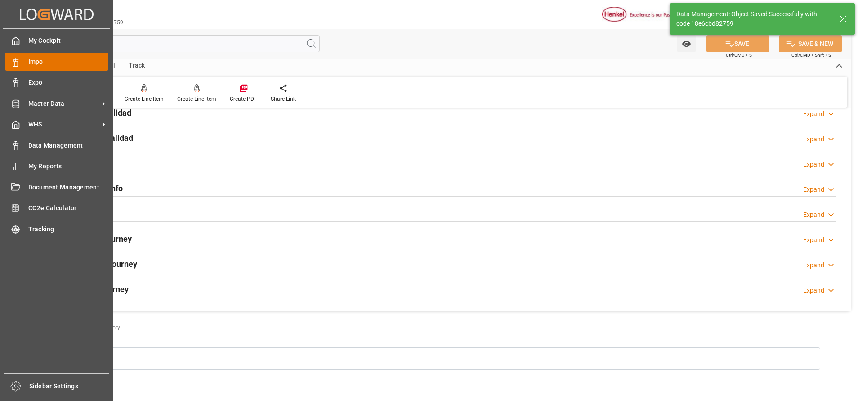
click at [37, 64] on span "Impo" at bounding box center [68, 61] width 80 height 9
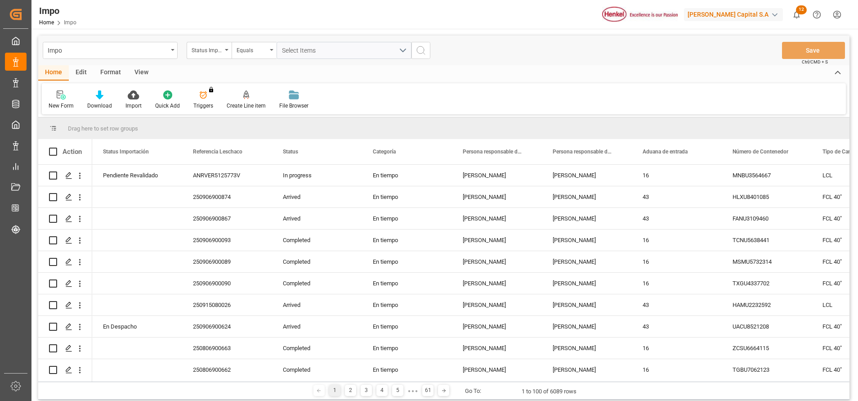
click at [94, 72] on div "Format" at bounding box center [111, 72] width 34 height 15
click at [78, 98] on div "Filter Rows" at bounding box center [62, 100] width 40 height 20
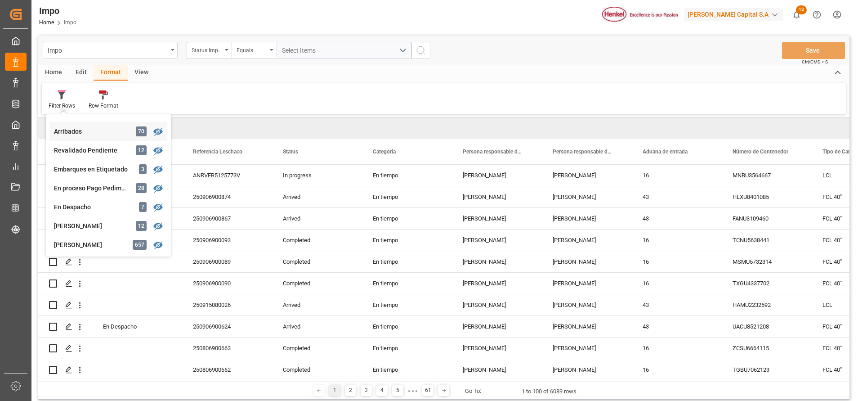
scroll to position [58, 0]
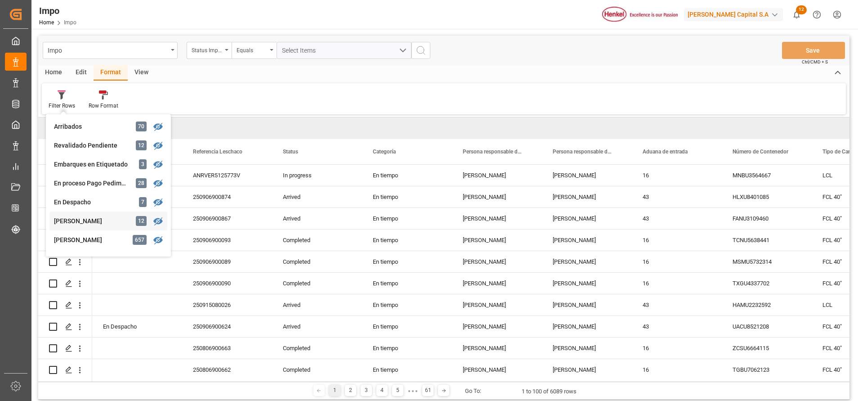
click at [86, 227] on div "Impo Status Importación Equals Select Items Save Ctrl/CMD + S Home Edit Format …" at bounding box center [443, 218] width 811 height 364
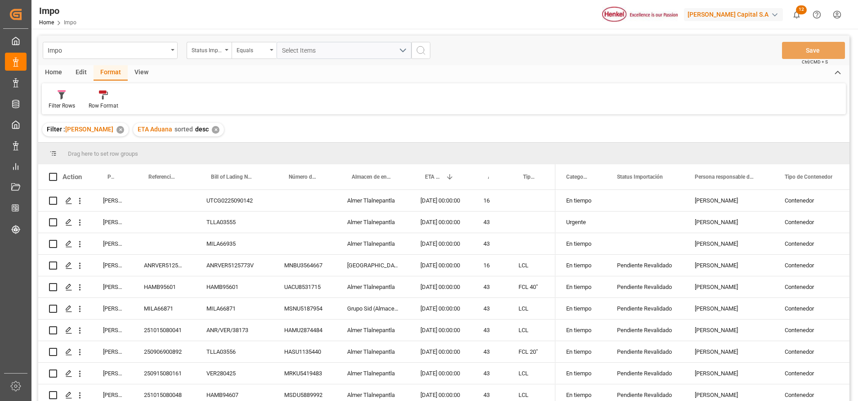
click at [212, 129] on div "✕" at bounding box center [216, 130] width 8 height 8
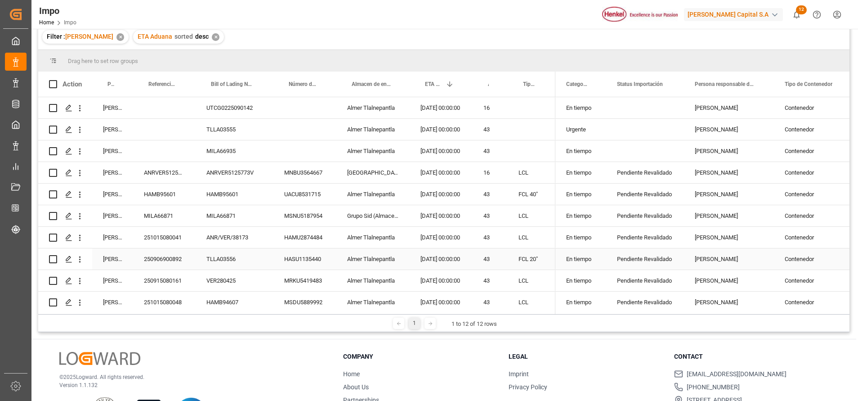
scroll to position [90, 0]
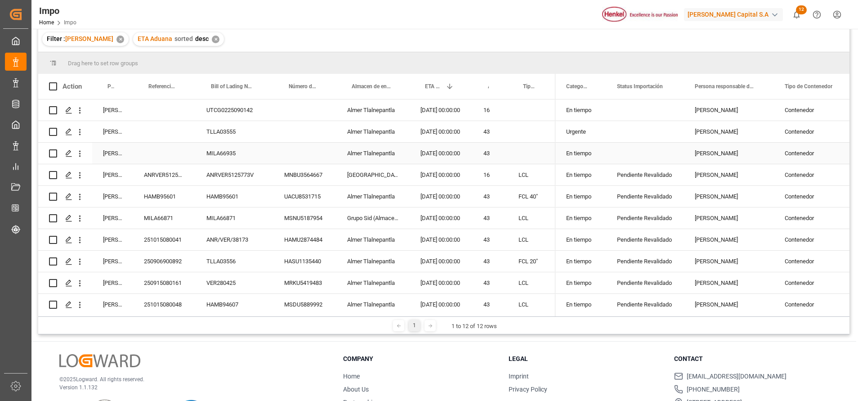
click at [233, 149] on div "MILA66935" at bounding box center [235, 153] width 78 height 21
click at [228, 151] on div "MILA66935" at bounding box center [235, 153] width 78 height 21
click at [220, 161] on input "MILA66935" at bounding box center [234, 158] width 63 height 17
